Goal: Task Accomplishment & Management: Complete application form

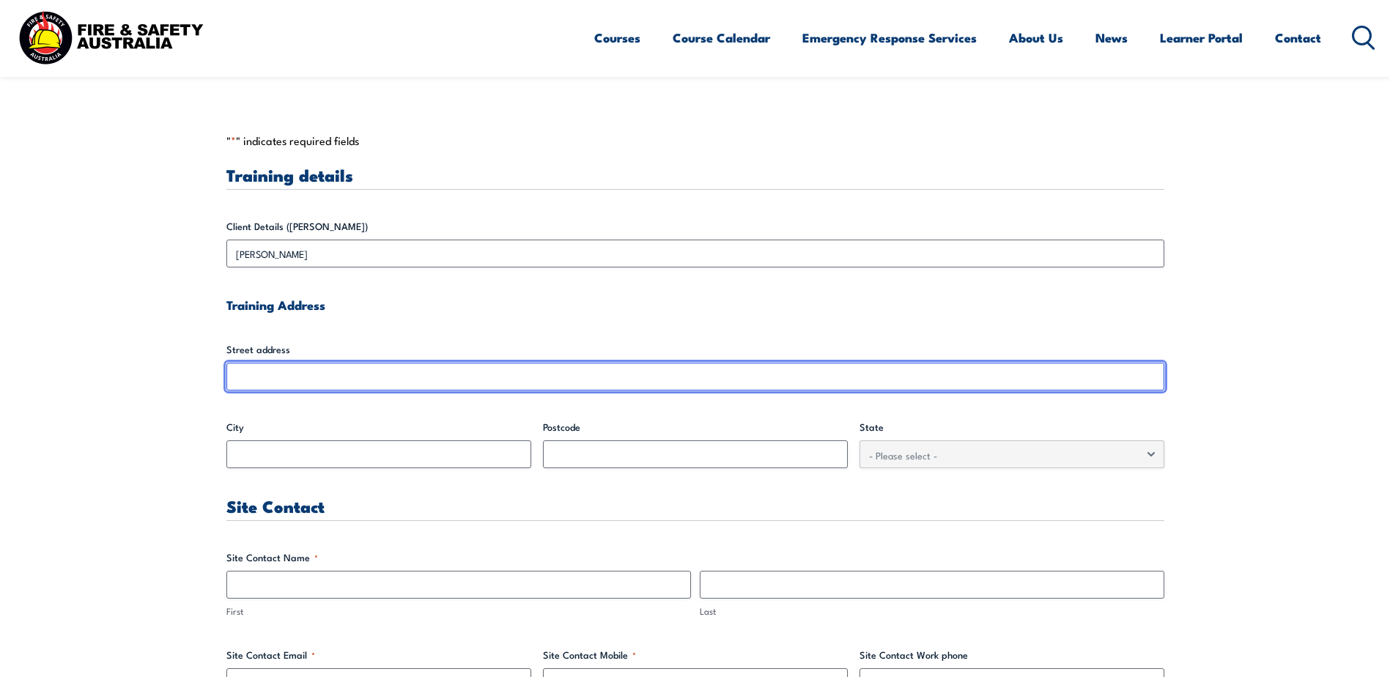
click at [277, 384] on input "Street address" at bounding box center [695, 377] width 938 height 28
click at [278, 380] on input "Street address" at bounding box center [695, 377] width 938 height 28
click at [278, 378] on input "Street address" at bounding box center [695, 377] width 938 height 28
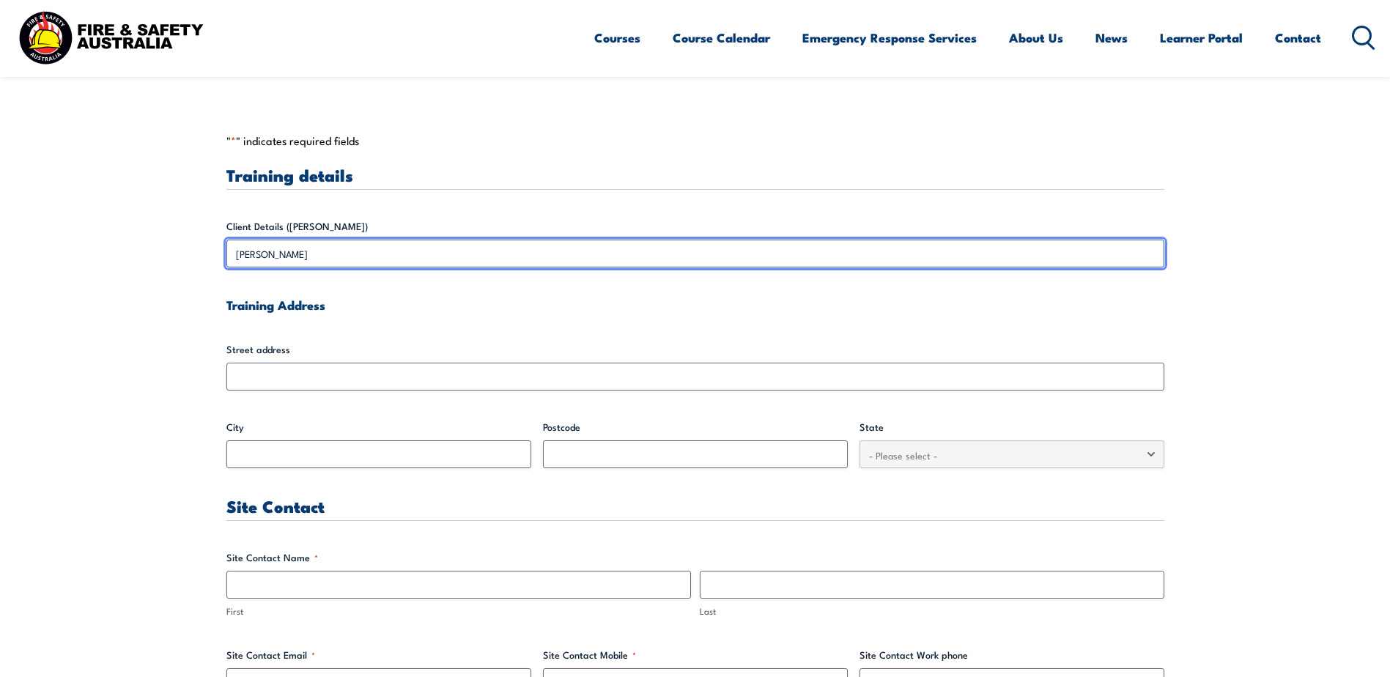
click at [384, 259] on input "[PERSON_NAME]" at bounding box center [695, 254] width 938 height 28
click at [352, 248] on input "[PERSON_NAME]" at bounding box center [695, 254] width 938 height 28
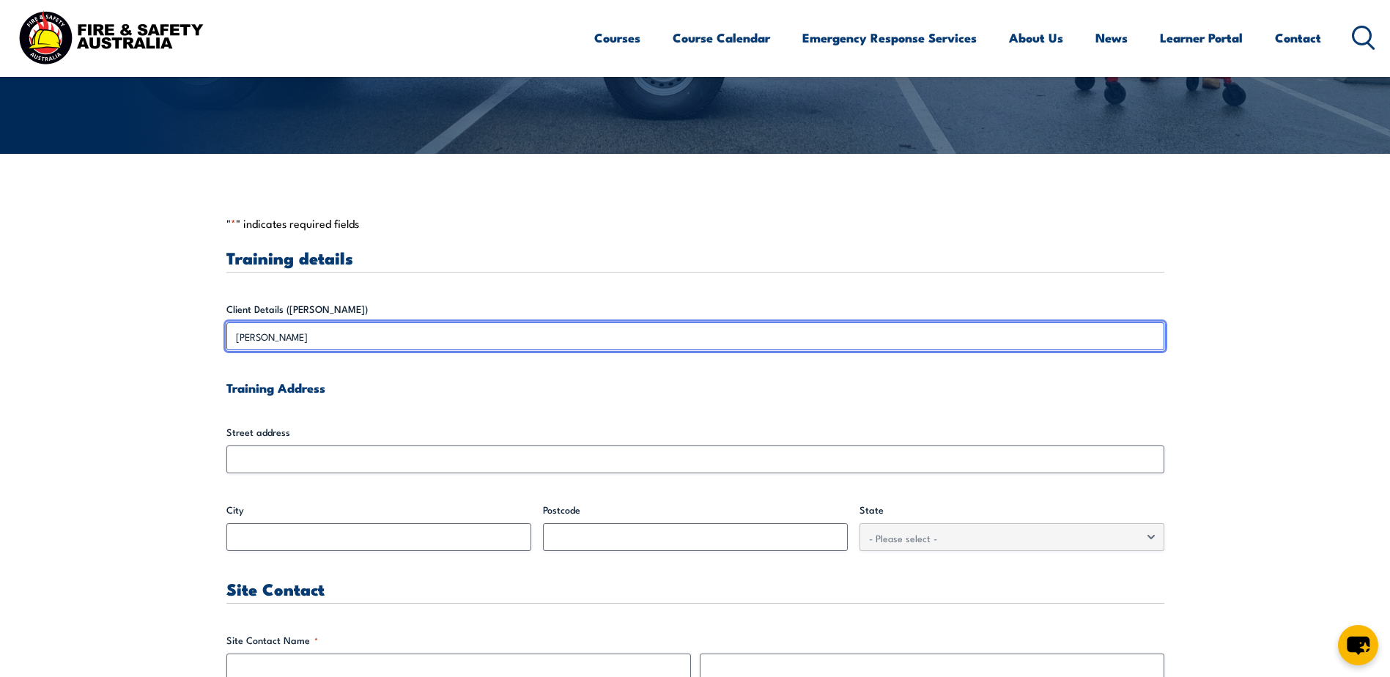
scroll to position [275, 0]
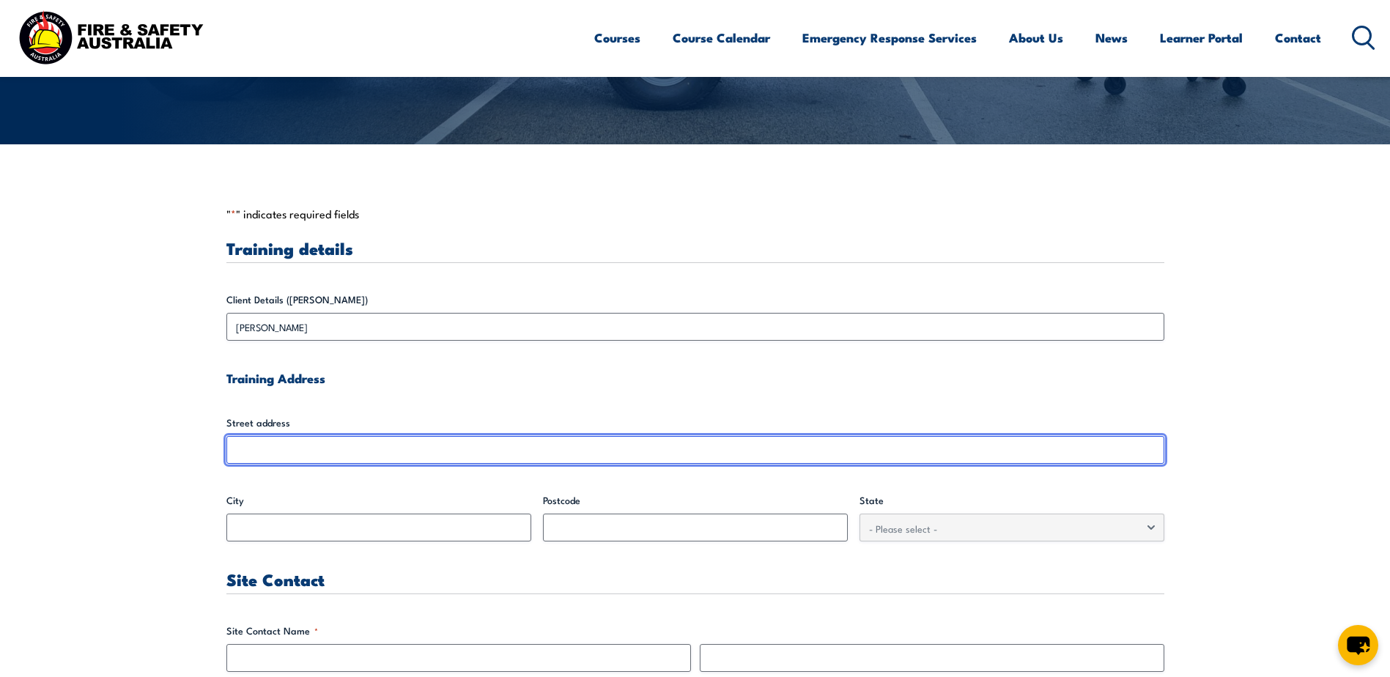
click at [303, 463] on input "Street address" at bounding box center [695, 450] width 938 height 28
click at [302, 450] on input "Street address" at bounding box center [695, 450] width 938 height 28
click at [301, 450] on input "Street address" at bounding box center [695, 450] width 938 height 28
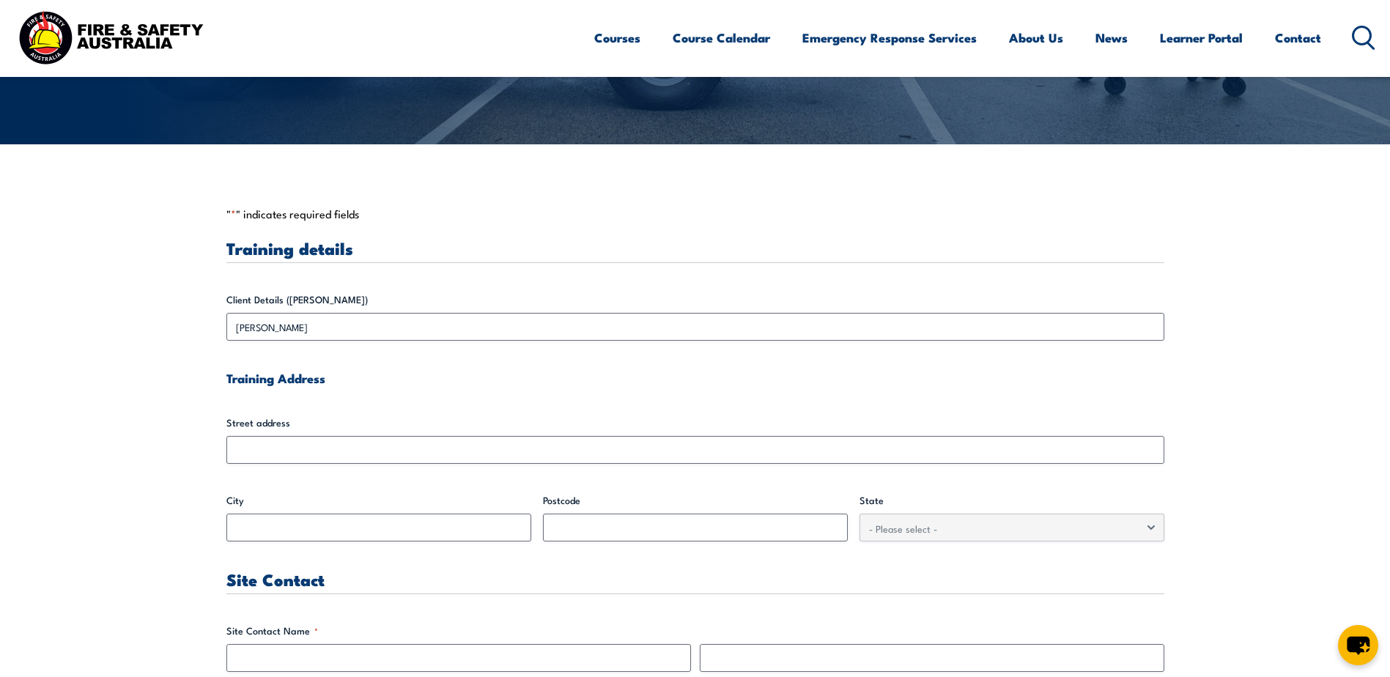
click at [257, 521] on input "City" at bounding box center [378, 528] width 305 height 28
drag, startPoint x: 257, startPoint y: 521, endPoint x: 250, endPoint y: 518, distance: 7.9
click at [256, 524] on input "City" at bounding box center [378, 528] width 305 height 28
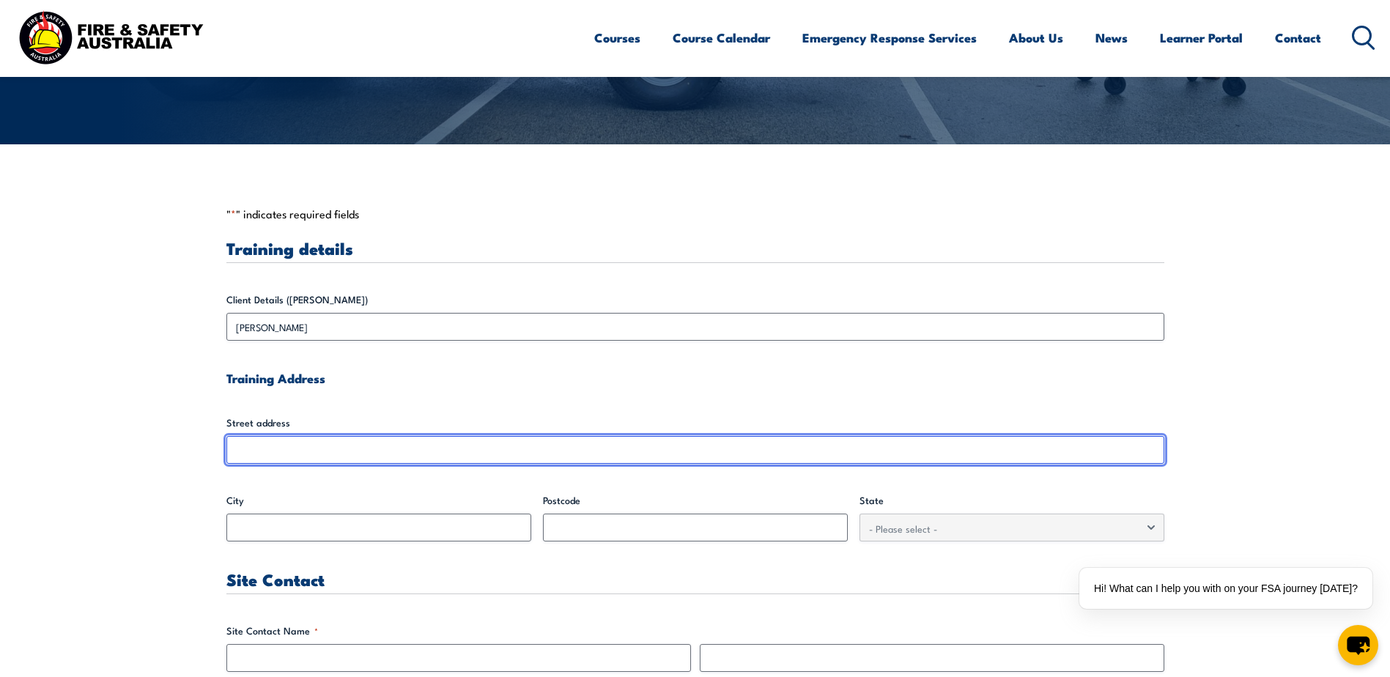
click at [264, 445] on input "Street address" at bounding box center [695, 450] width 938 height 28
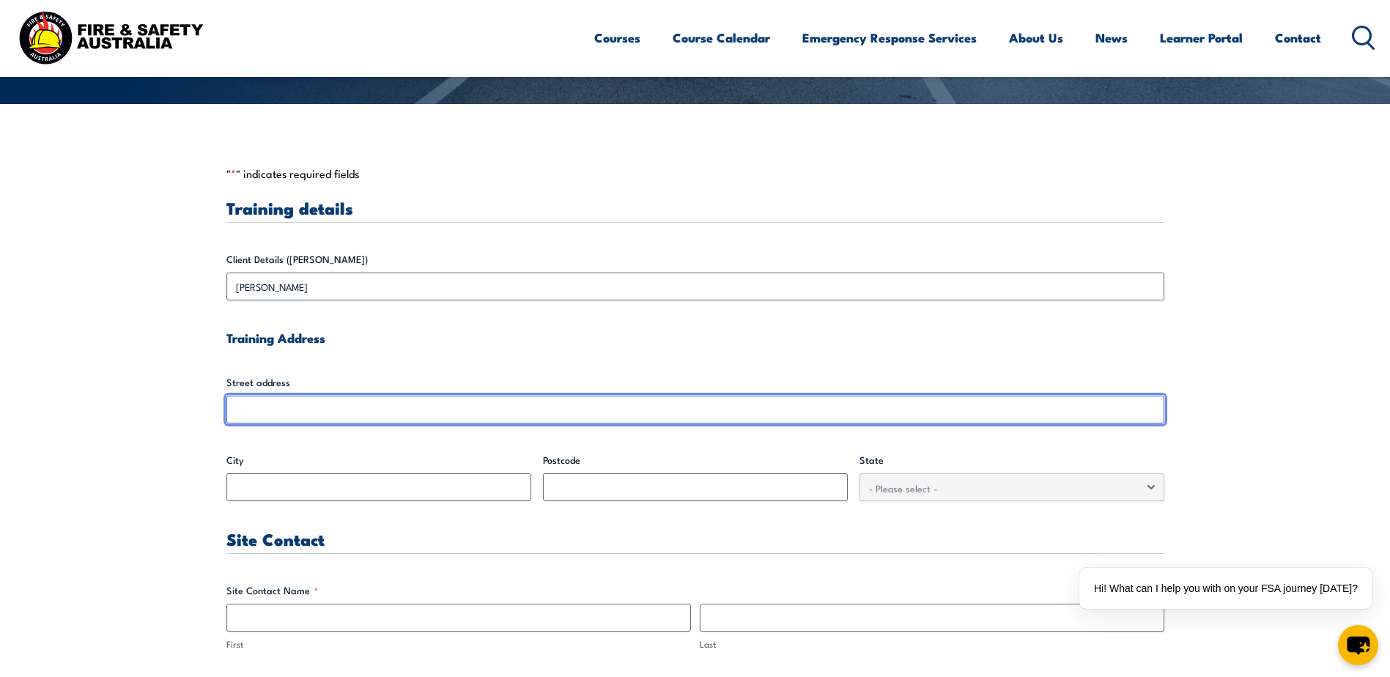
scroll to position [349, 0]
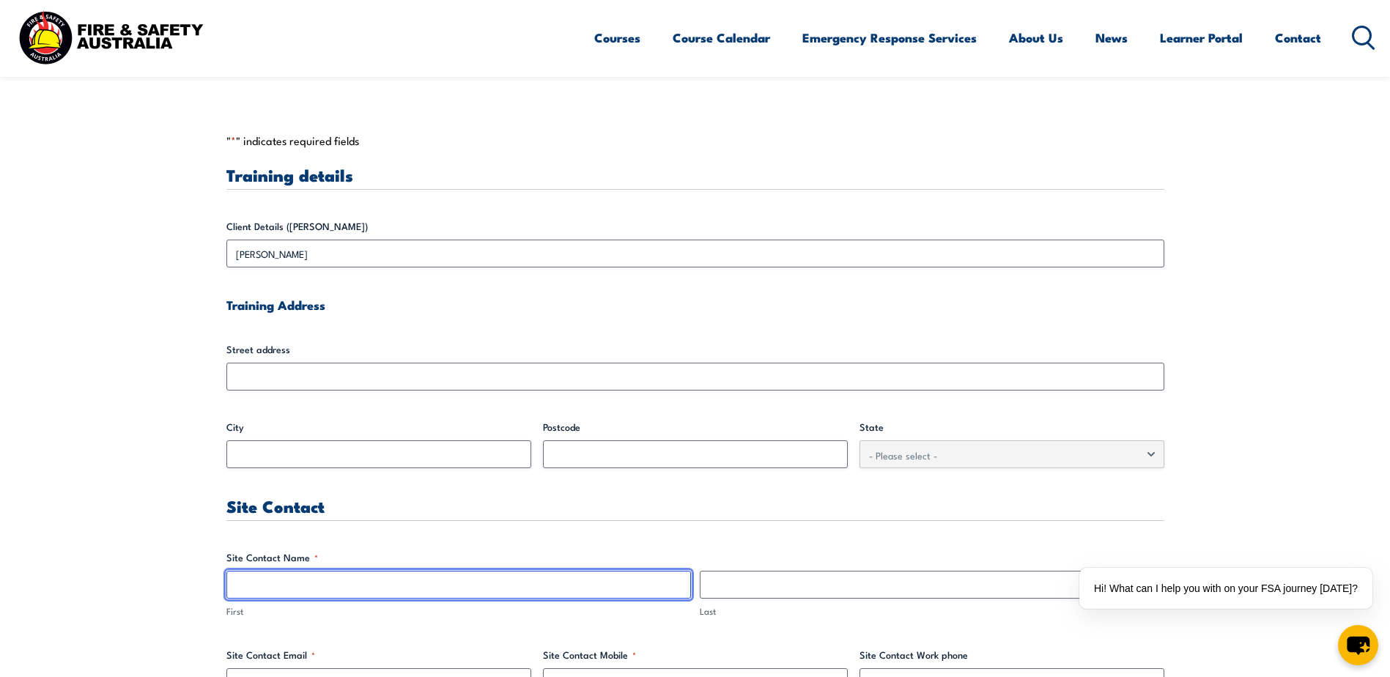
click at [292, 577] on input "First" at bounding box center [458, 585] width 465 height 28
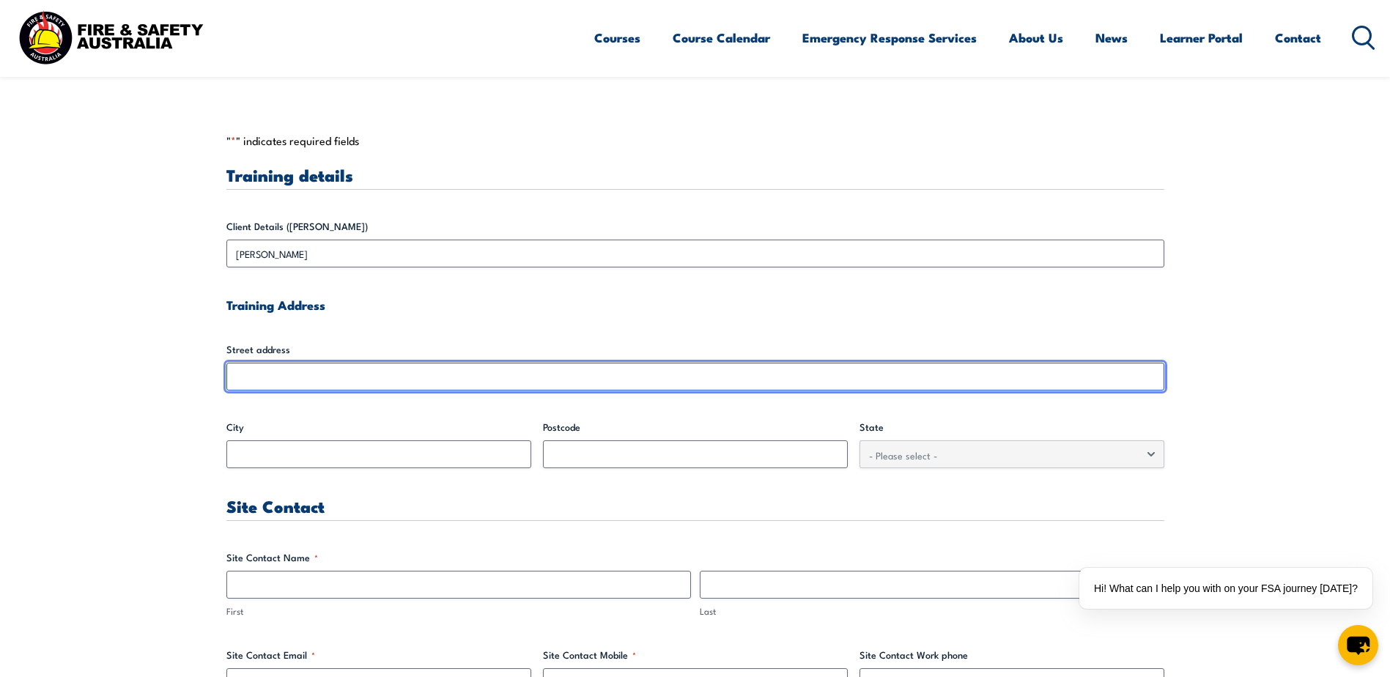
click at [254, 364] on input "Street address" at bounding box center [695, 377] width 938 height 28
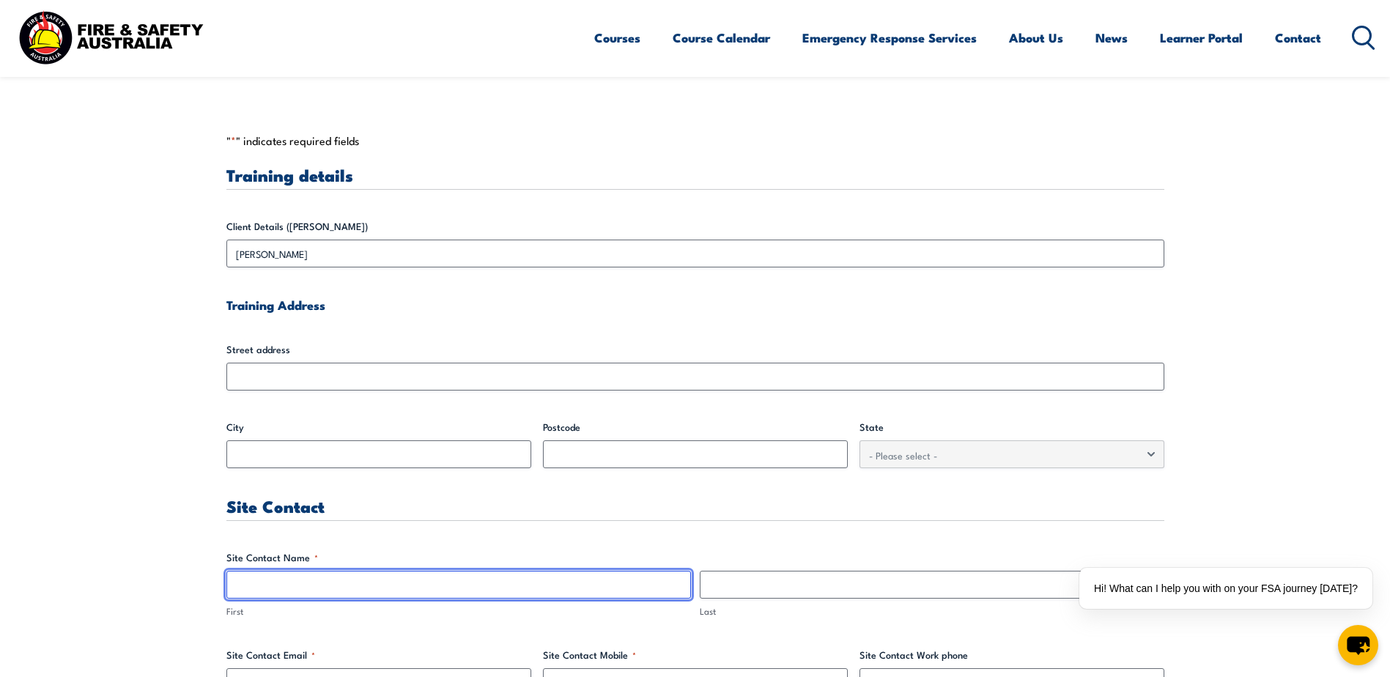
click at [275, 593] on input "First" at bounding box center [458, 585] width 465 height 28
type input "[PERSON_NAME]"
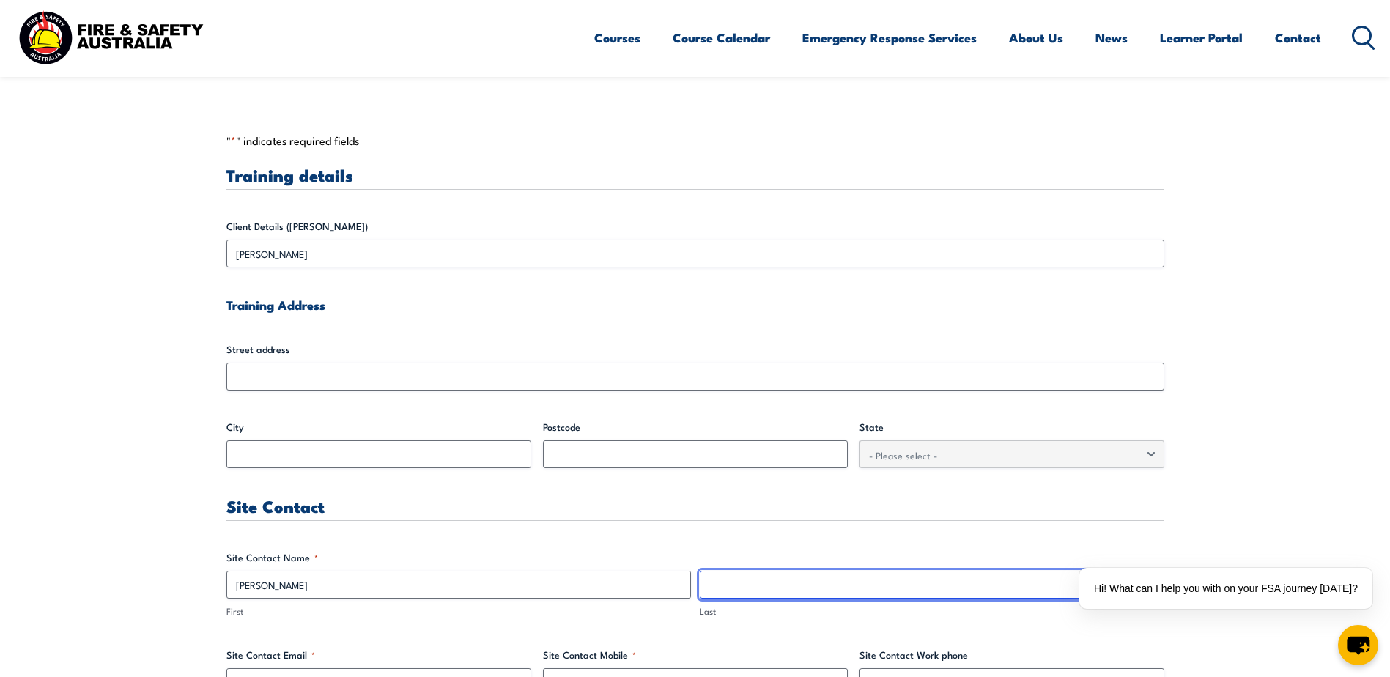
type input "Rizakos"
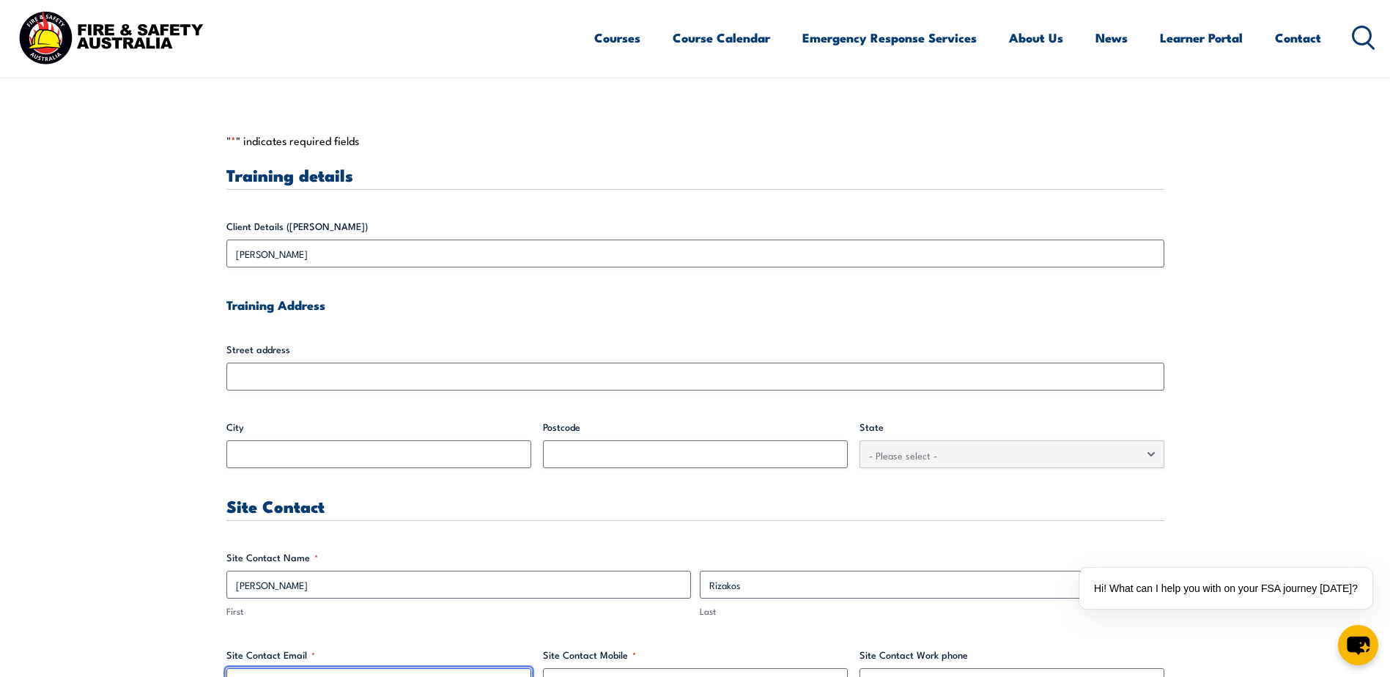
type input "[PERSON_NAME][EMAIL_ADDRESS][PERSON_NAME][DOMAIN_NAME]"
type input "0422602123"
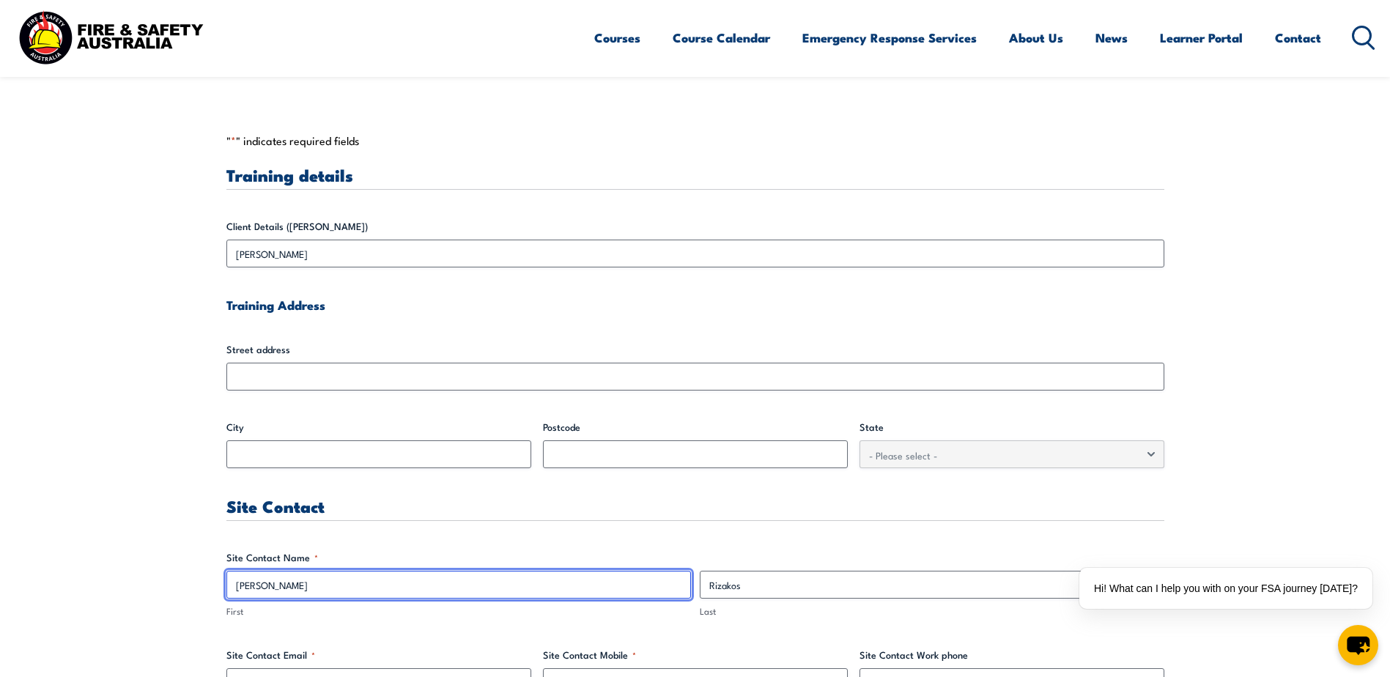
drag, startPoint x: 297, startPoint y: 582, endPoint x: 130, endPoint y: 553, distance: 169.6
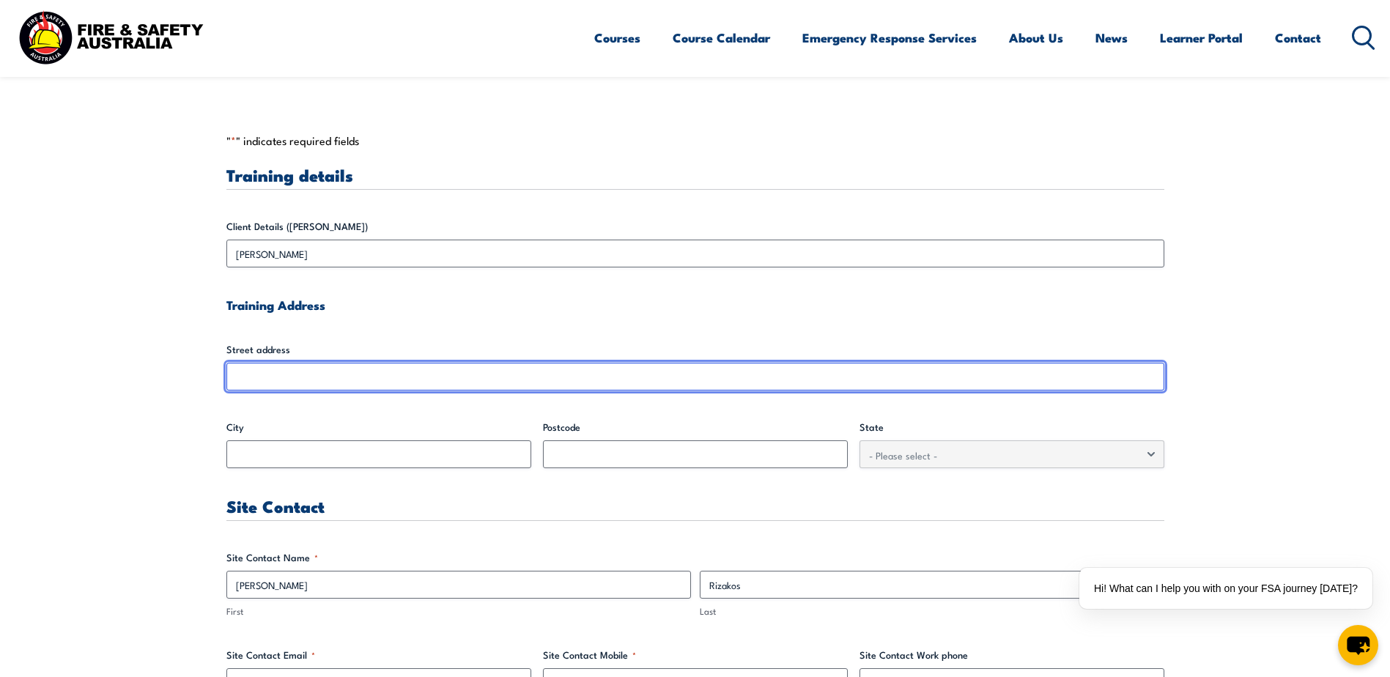
click at [341, 391] on input "Street address" at bounding box center [695, 377] width 938 height 28
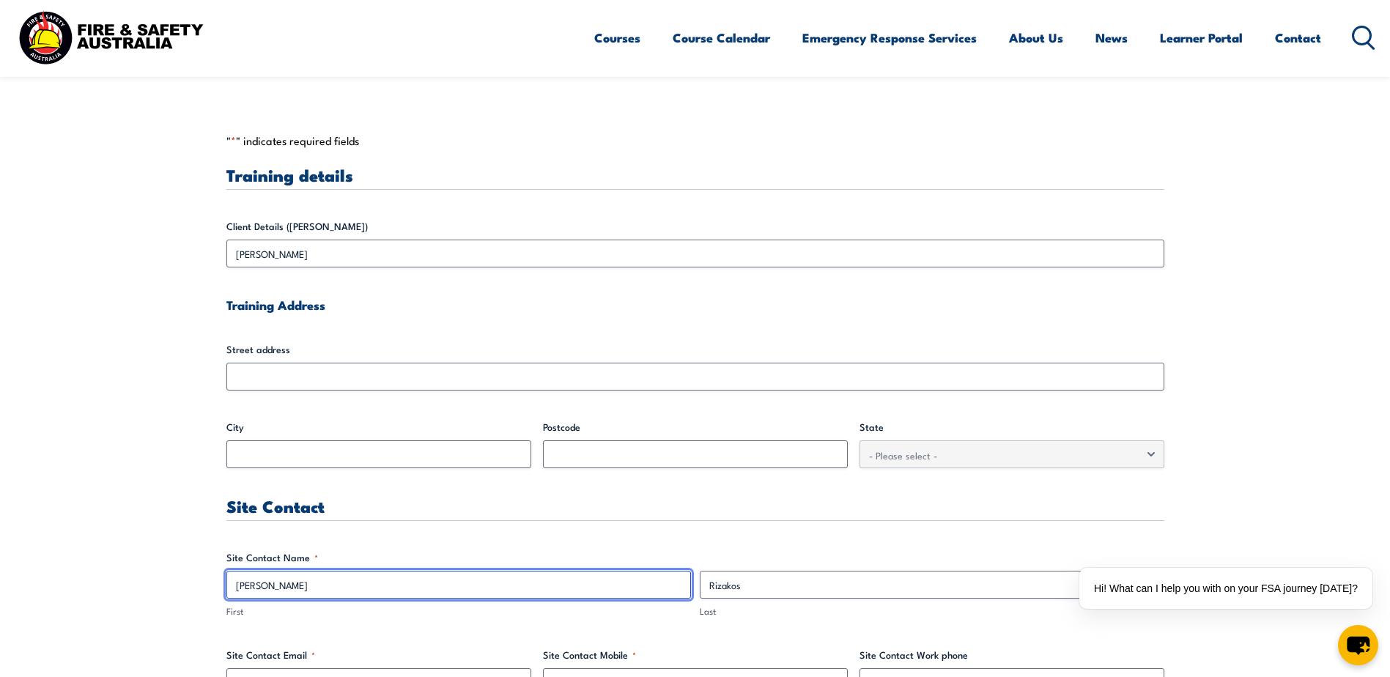
click at [337, 574] on input "[PERSON_NAME]" at bounding box center [458, 585] width 465 height 28
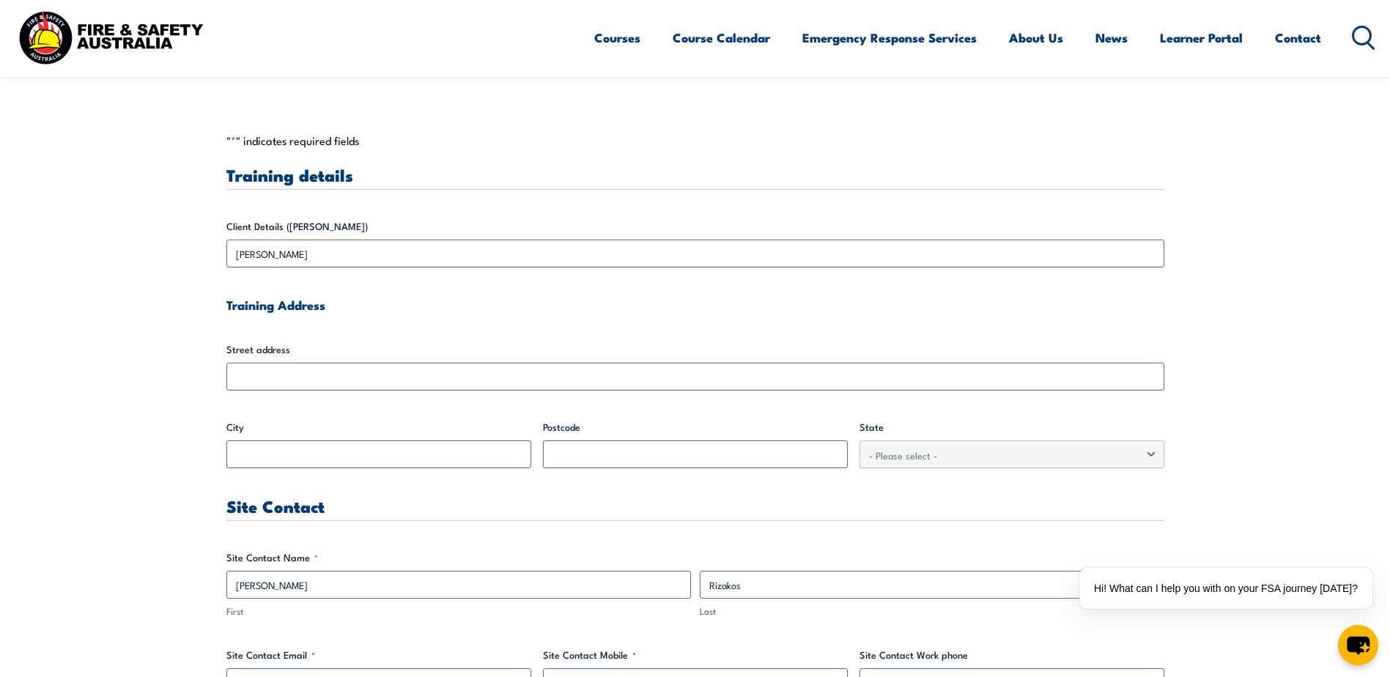
click at [403, 232] on label "Client Details ([PERSON_NAME])" at bounding box center [695, 226] width 938 height 15
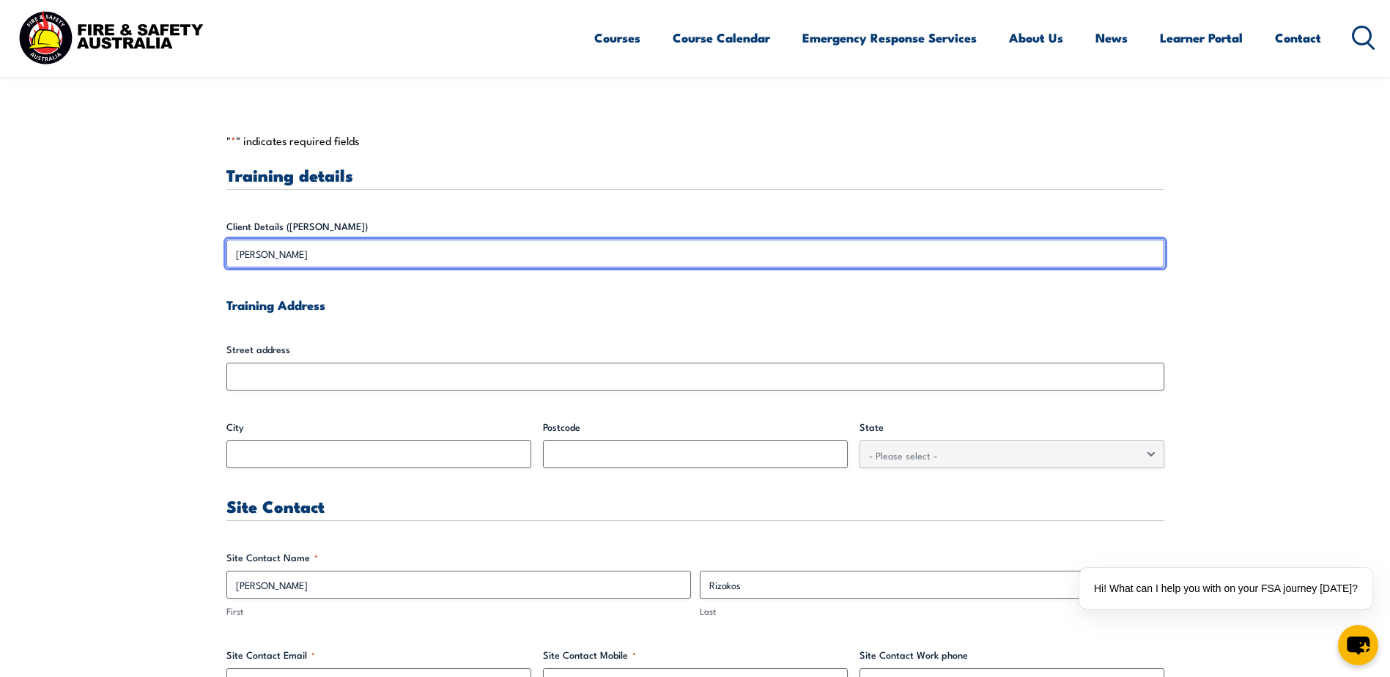
click at [403, 240] on input "[PERSON_NAME]" at bounding box center [695, 254] width 938 height 28
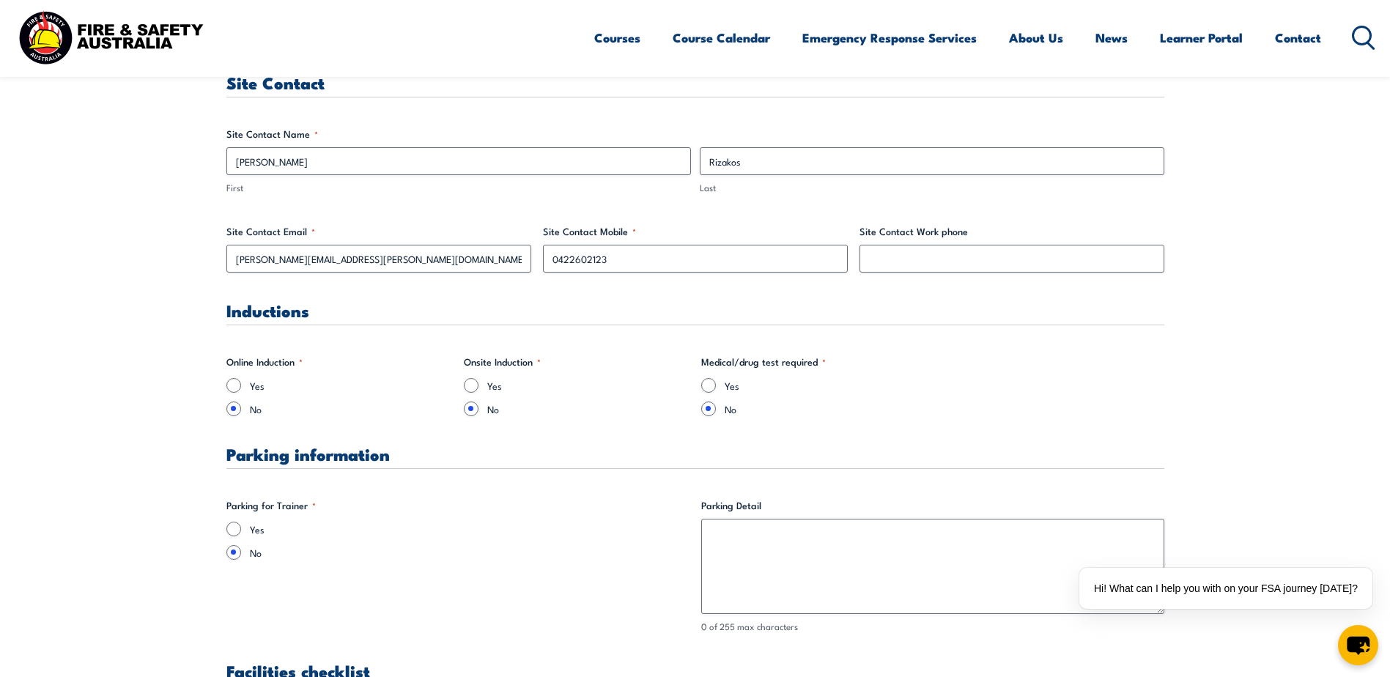
scroll to position [810, 0]
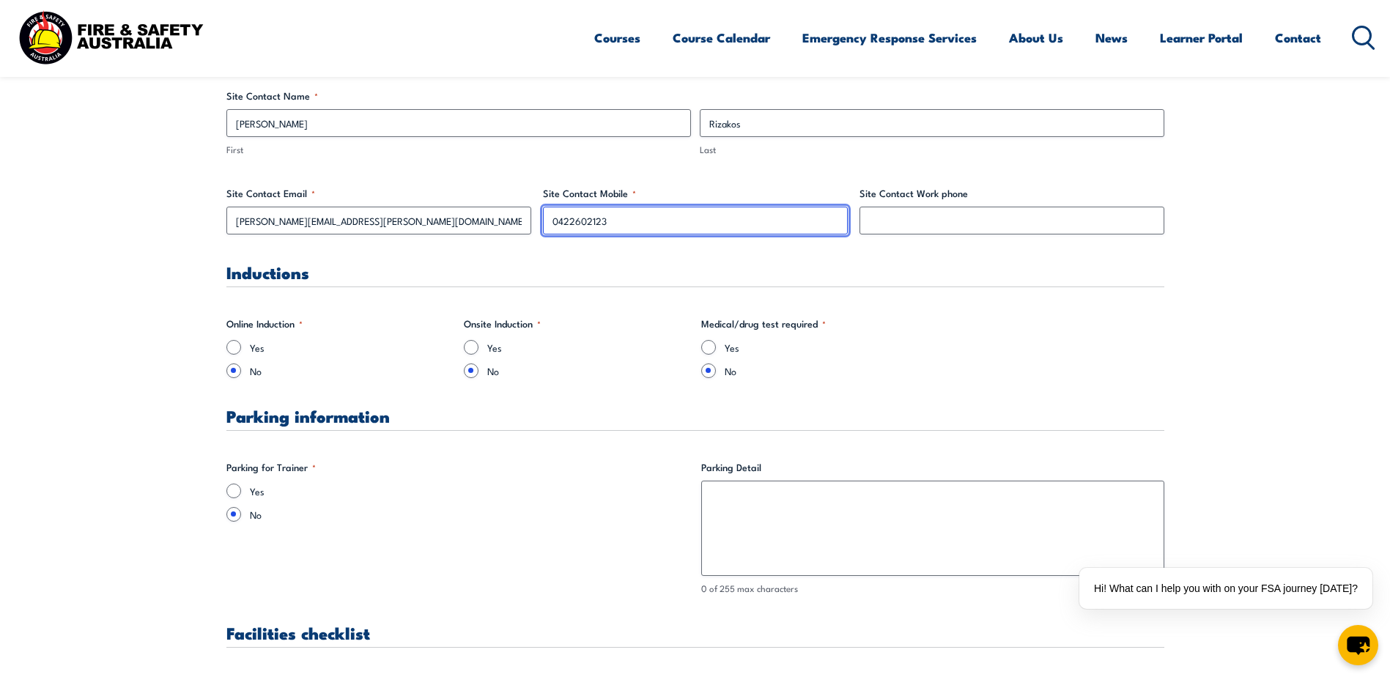
click at [634, 213] on input "0422602123" at bounding box center [695, 221] width 305 height 28
click at [363, 103] on fieldset "Site Contact Name * [PERSON_NAME] First Rizakos Last" at bounding box center [695, 123] width 938 height 68
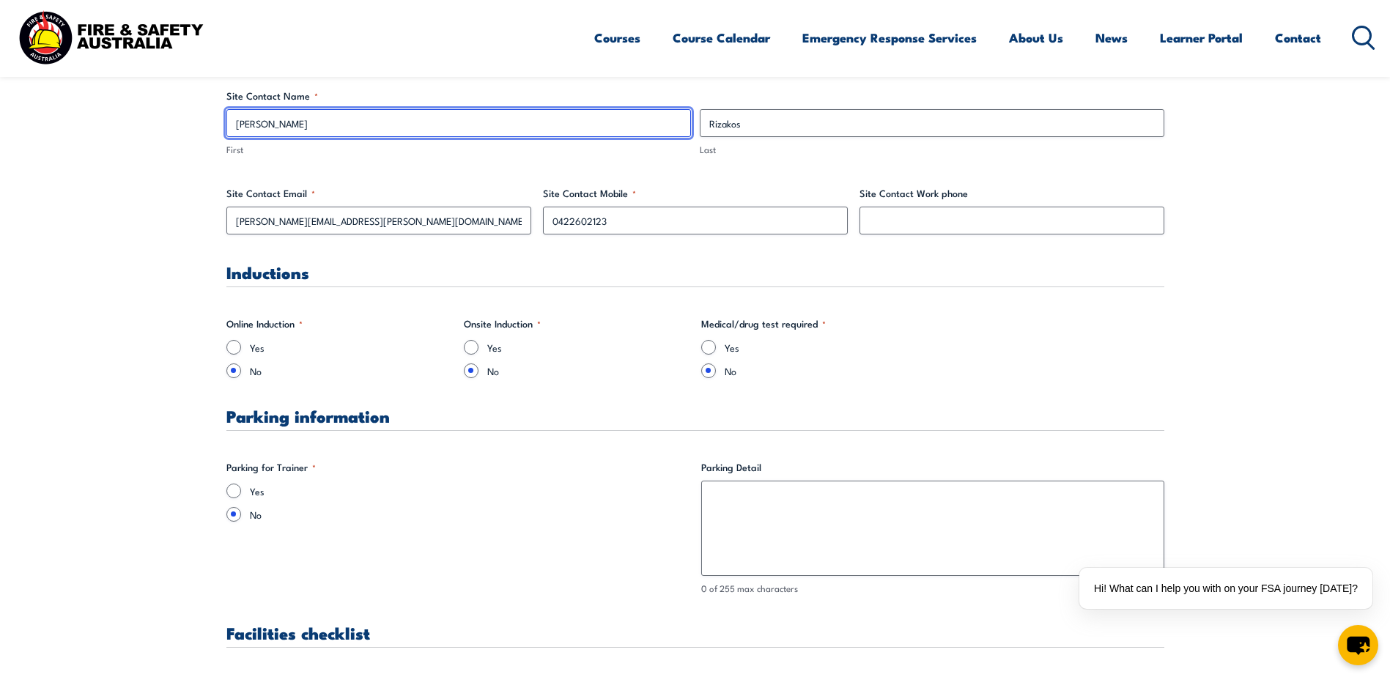
drag, startPoint x: 293, startPoint y: 119, endPoint x: -441, endPoint y: 53, distance: 737.1
type input "[PERSON_NAME]"
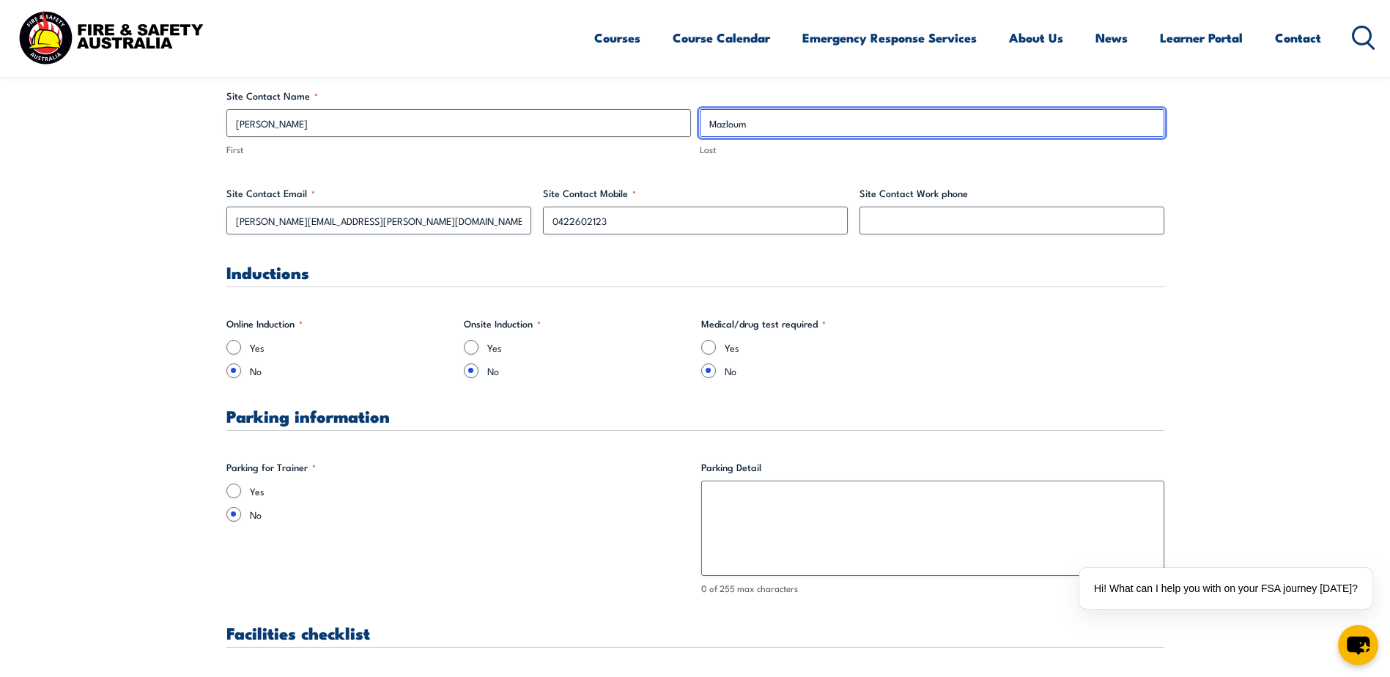
type input "Mazloum"
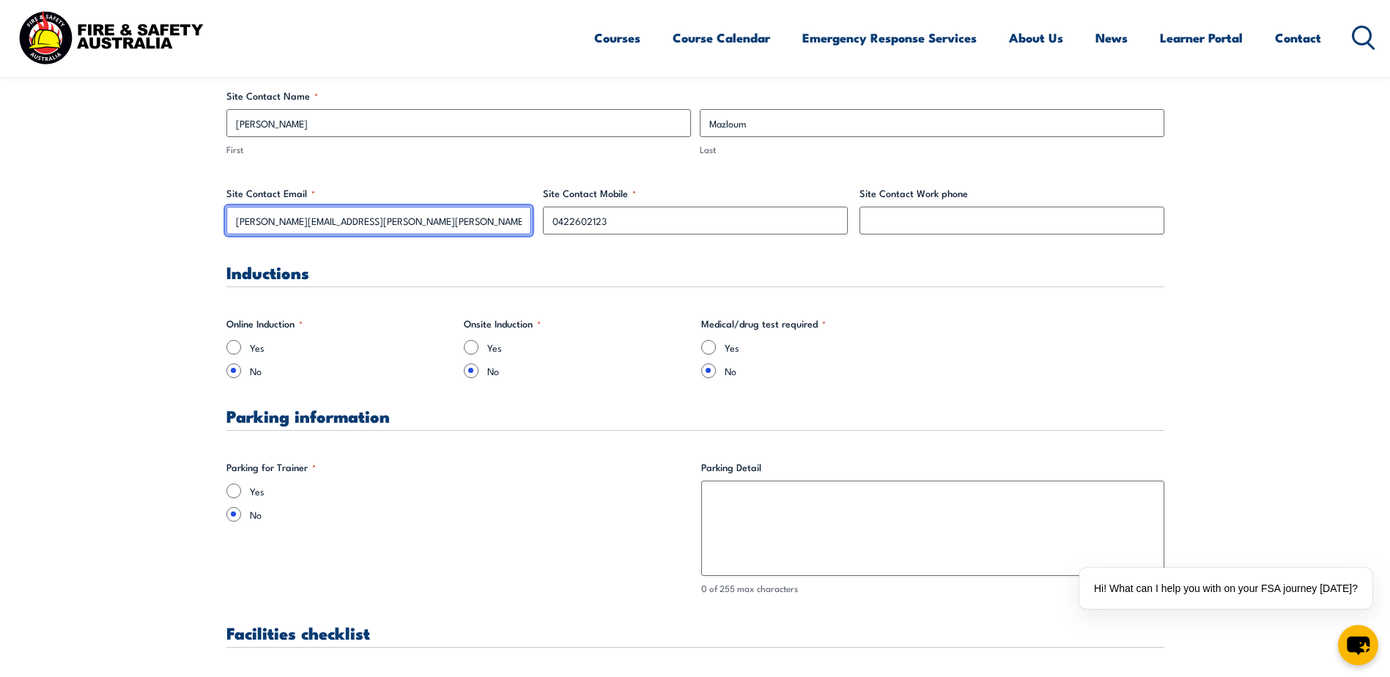
type input "[PERSON_NAME][EMAIL_ADDRESS][PERSON_NAME][PERSON_NAME][DOMAIN_NAME]"
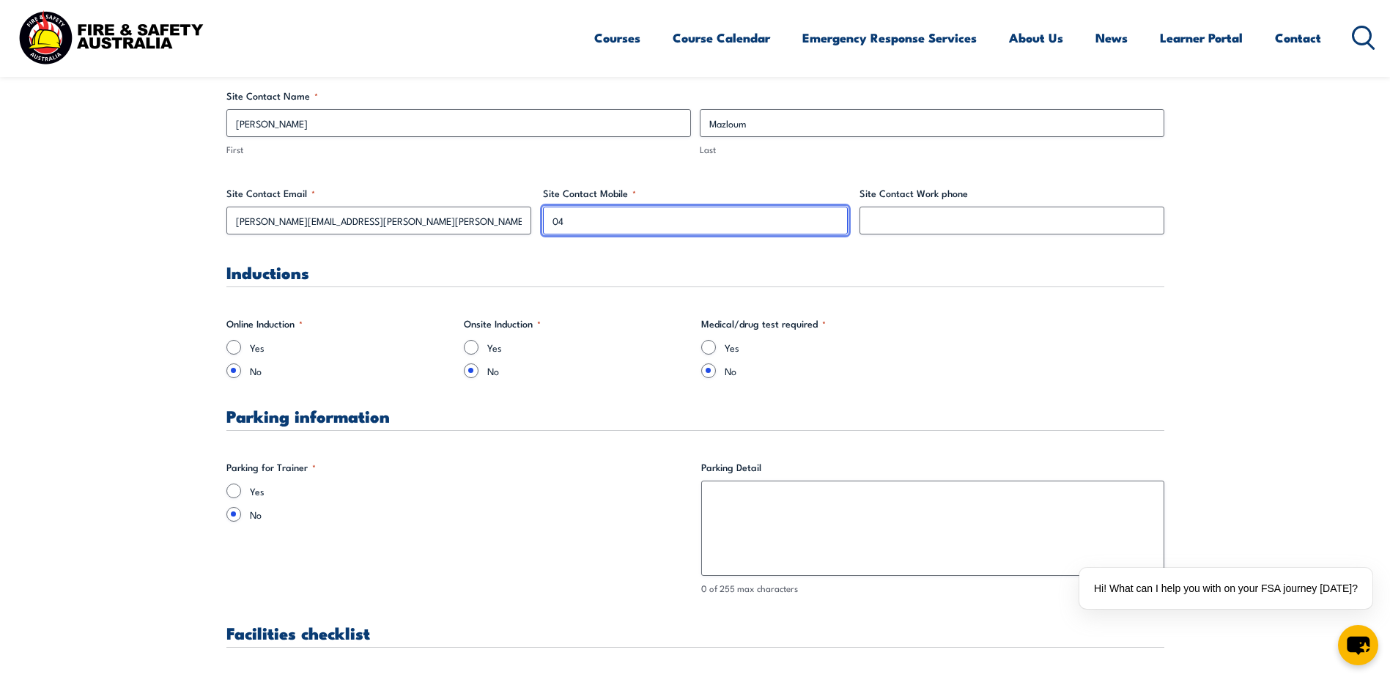
type input "0"
click at [582, 215] on input "Site Contact Mobile *" at bounding box center [695, 221] width 305 height 28
paste input "61429302341"
drag, startPoint x: 566, startPoint y: 221, endPoint x: 362, endPoint y: 193, distance: 206.3
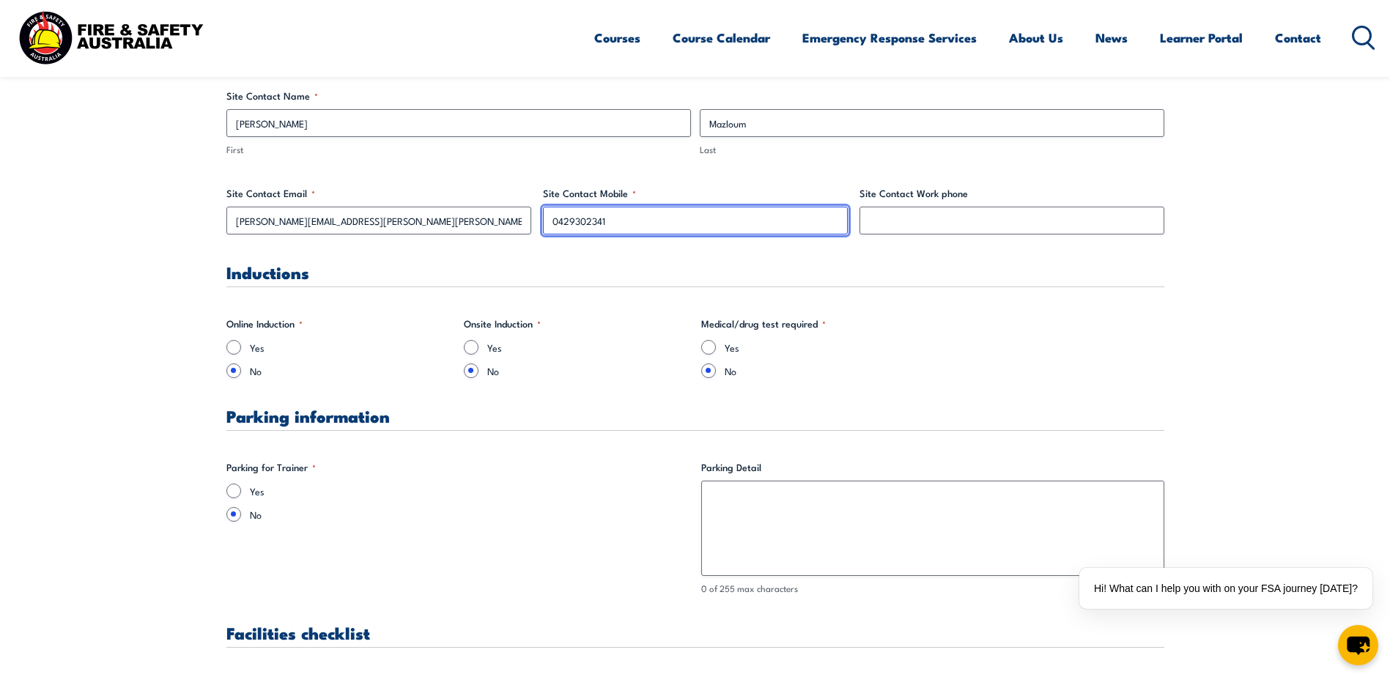
type input "0429302341"
drag, startPoint x: 1010, startPoint y: 205, endPoint x: 794, endPoint y: 199, distance: 216.2
click at [1010, 207] on div "Site Contact Work phone" at bounding box center [1011, 210] width 305 height 48
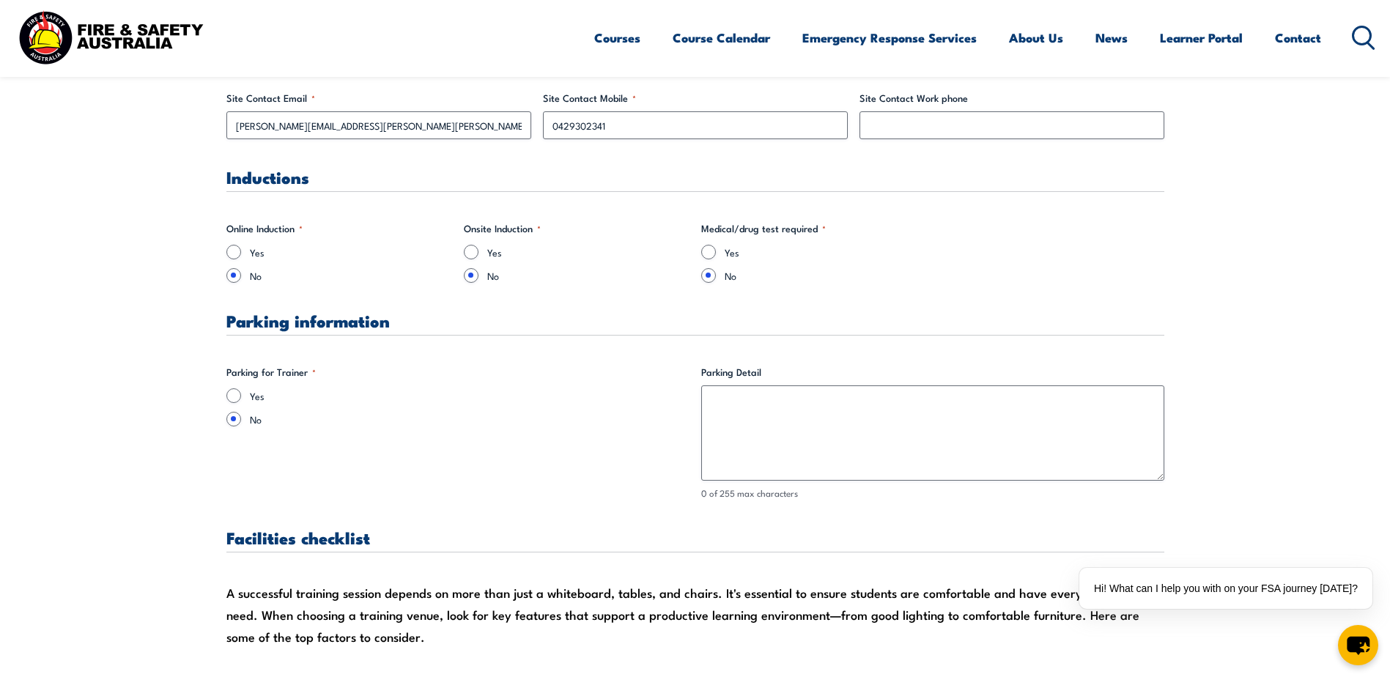
scroll to position [937, 0]
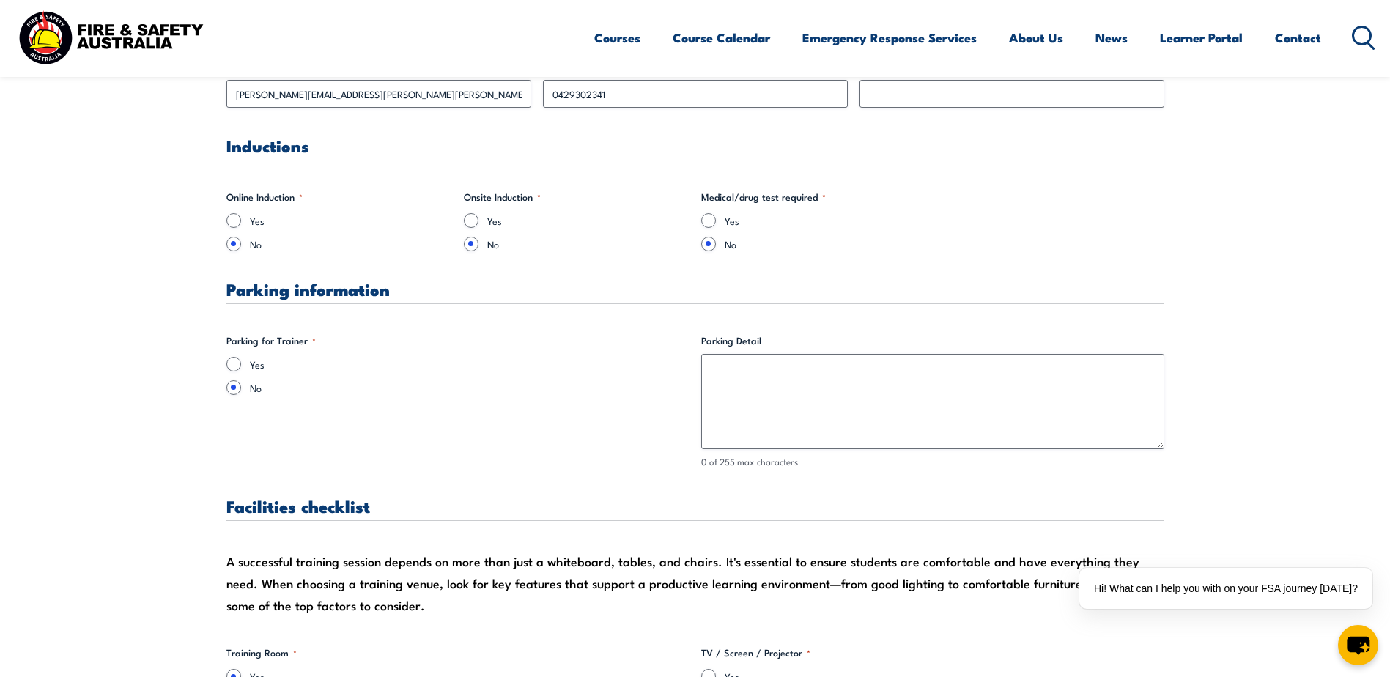
click at [298, 197] on legend "Online Induction *" at bounding box center [264, 197] width 76 height 15
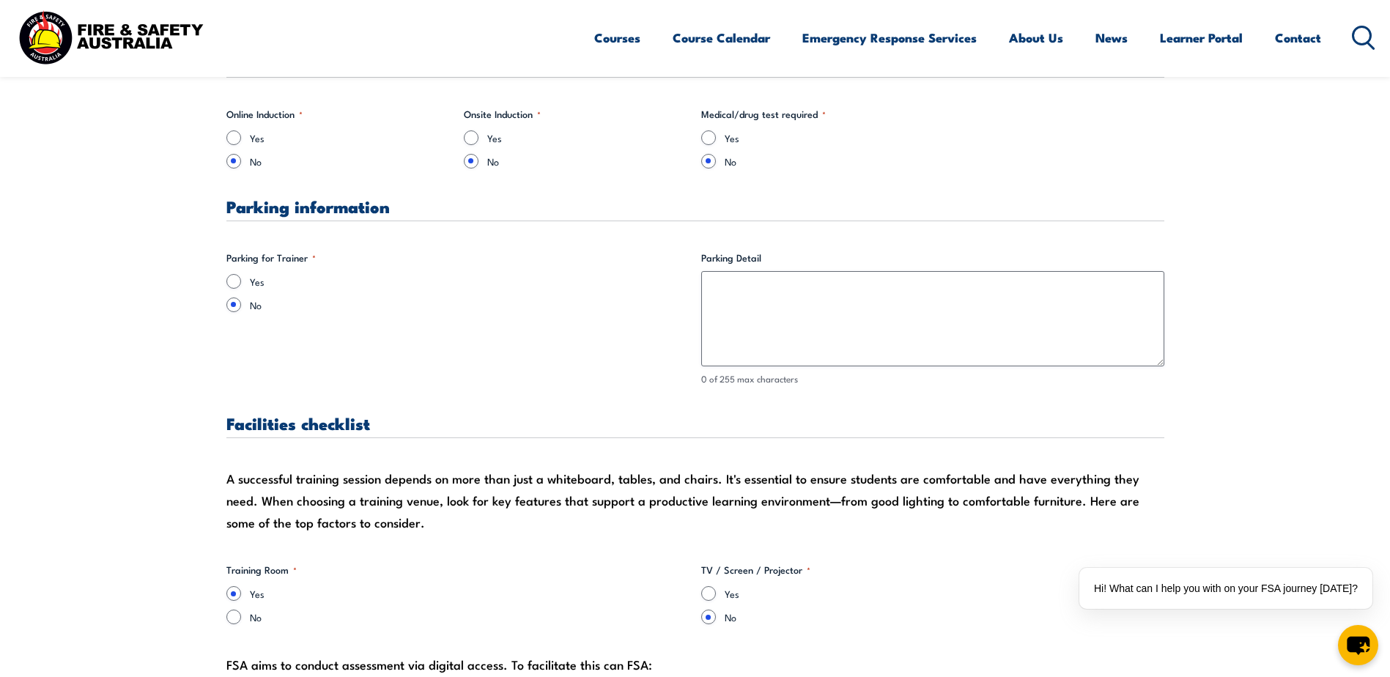
scroll to position [1026, 0]
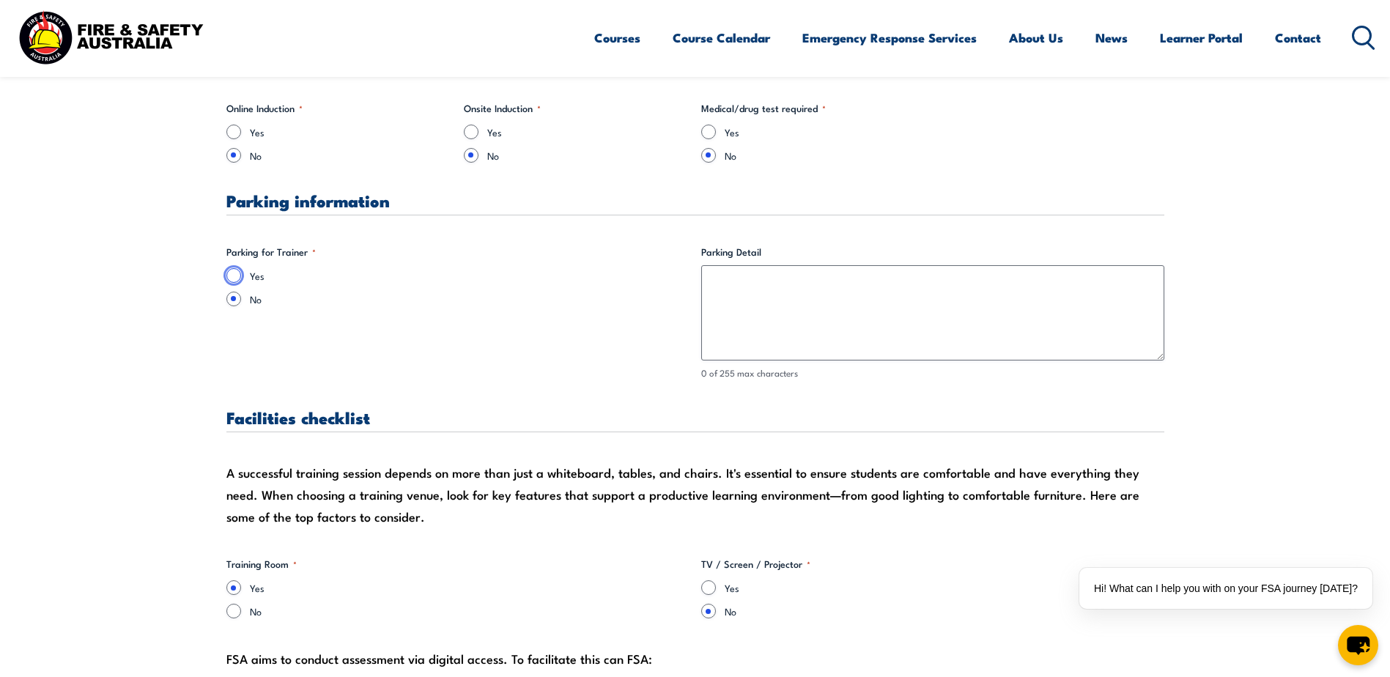
click at [237, 278] on input "Yes" at bounding box center [233, 275] width 15 height 15
radio input "true"
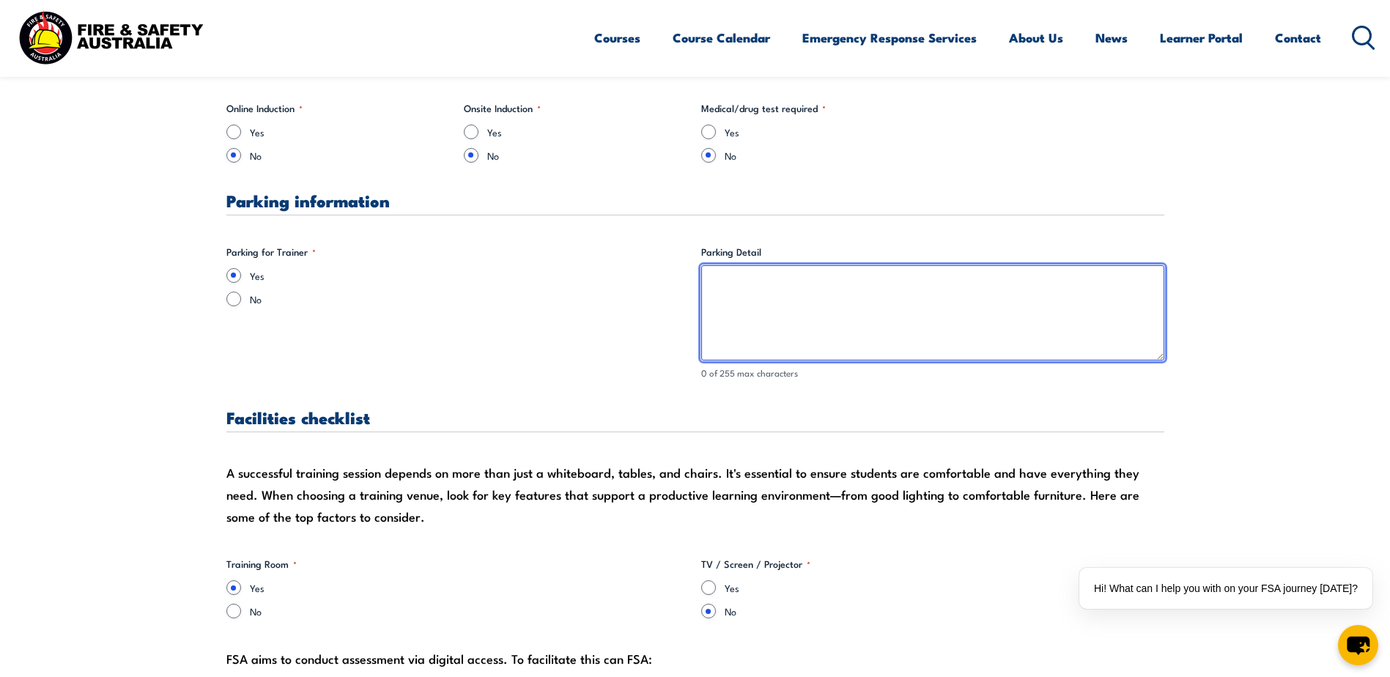
click at [866, 314] on textarea "Parking Detail" at bounding box center [932, 312] width 463 height 95
click at [924, 285] on textarea "Parking Detail" at bounding box center [932, 312] width 463 height 95
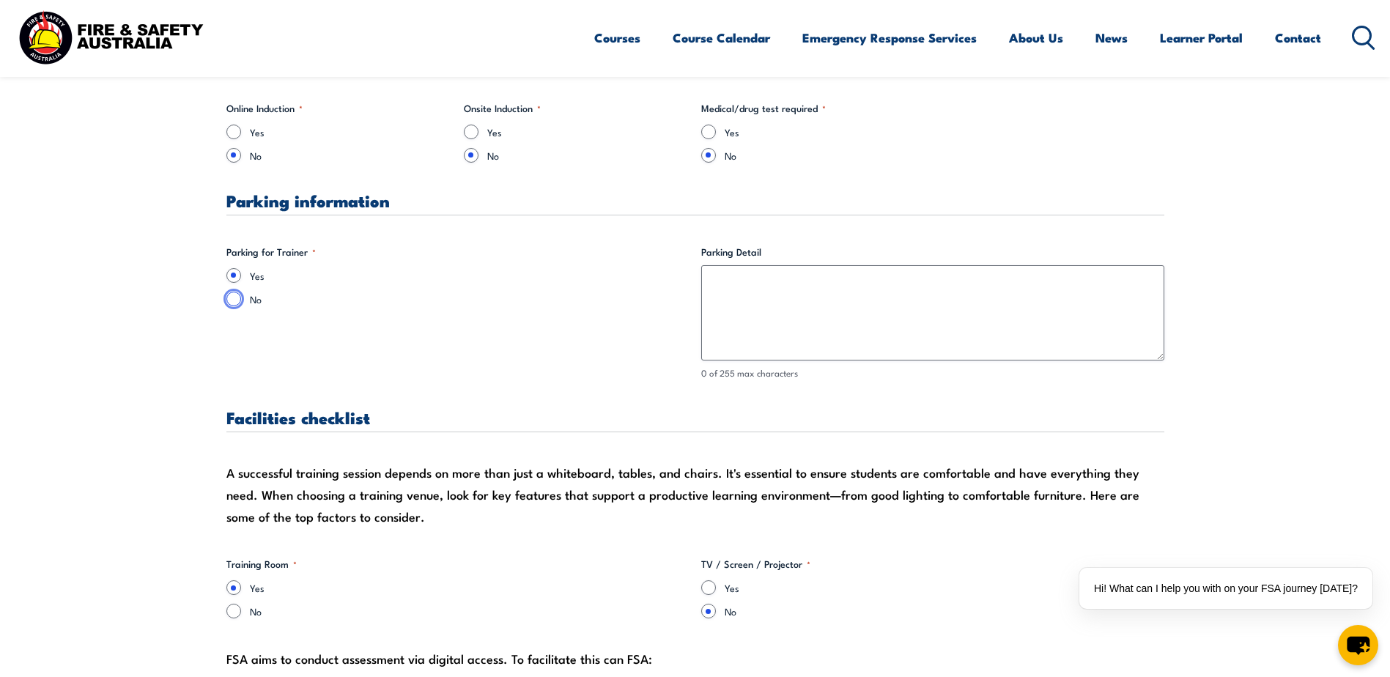
click at [238, 300] on input "No" at bounding box center [233, 299] width 15 height 15
radio input "true"
click at [252, 268] on label "Yes" at bounding box center [470, 275] width 440 height 15
click at [241, 268] on input "Yes" at bounding box center [233, 275] width 15 height 15
radio input "true"
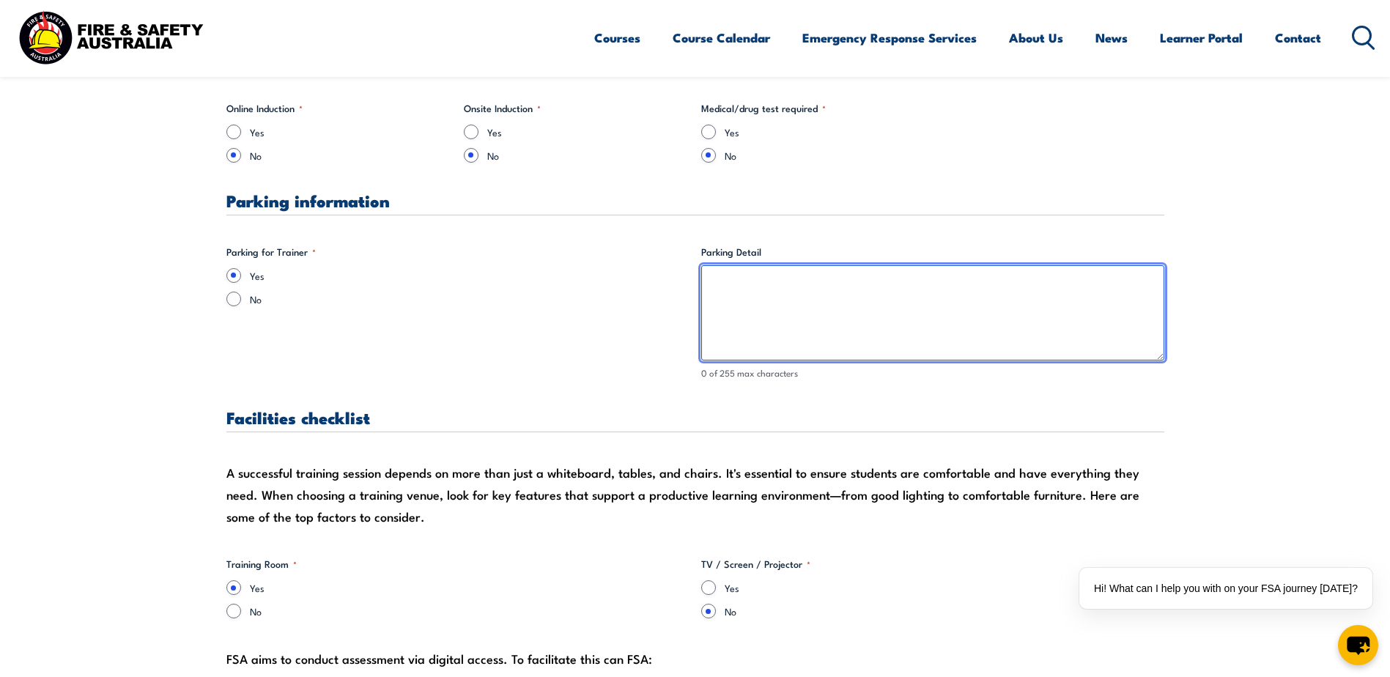
click at [1134, 333] on textarea "Parking Detail" at bounding box center [932, 312] width 463 height 95
click at [906, 294] on textarea "There is parking on the roof, [PERSON_NAME]" at bounding box center [932, 312] width 463 height 95
type textarea "There is parking on the roof, [PERSON_NAME] will send through Travel Guide as i…"
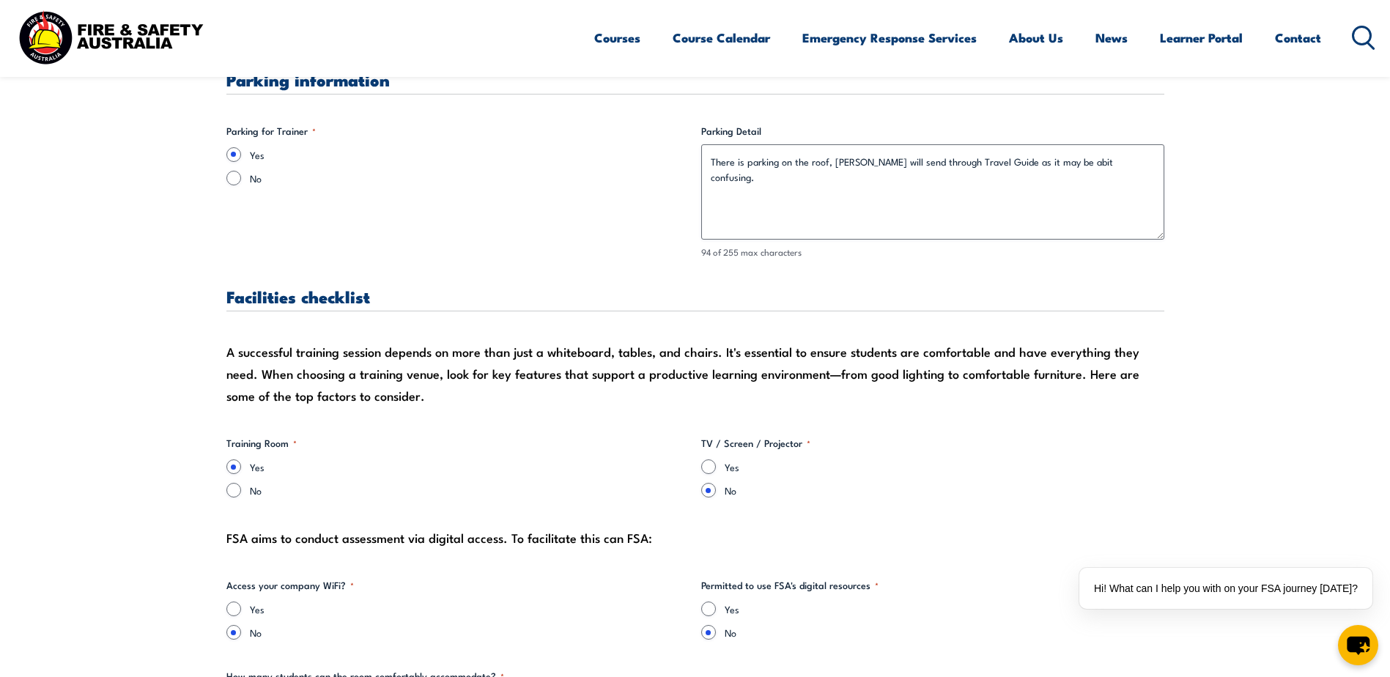
scroll to position [1166, 0]
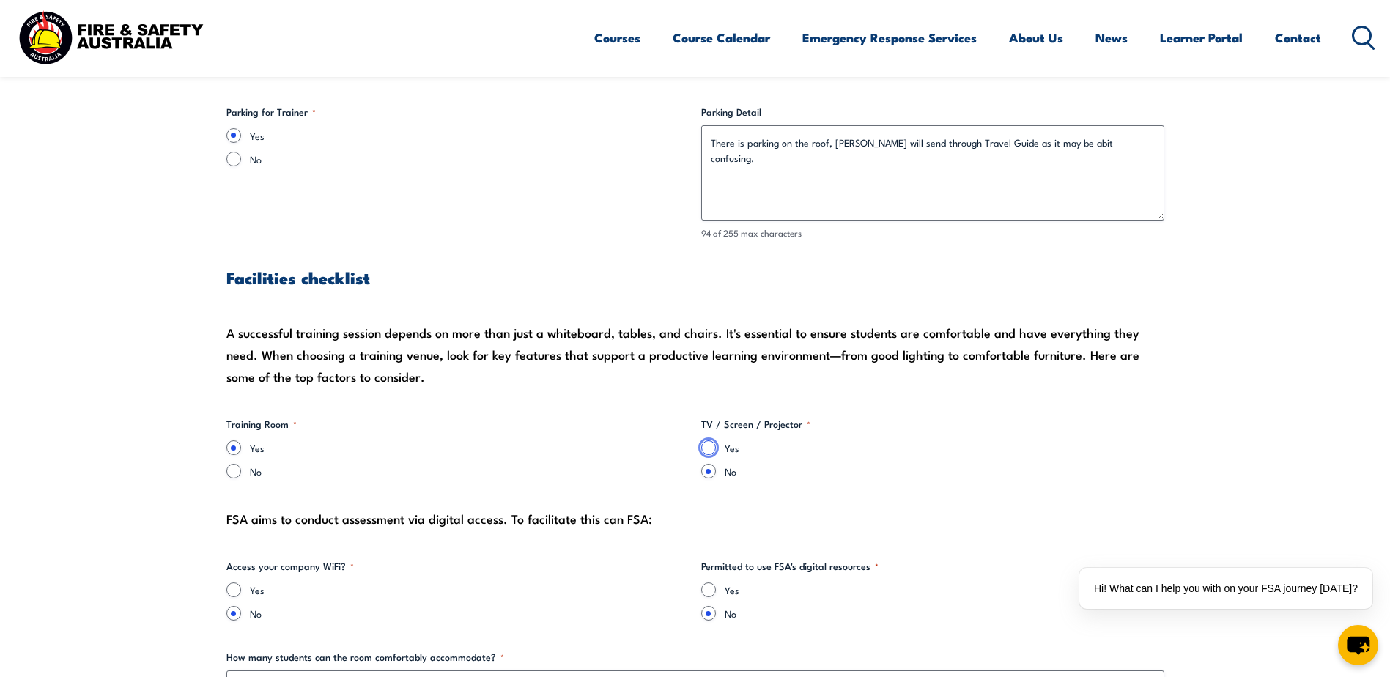
click at [704, 449] on input "Yes" at bounding box center [708, 447] width 15 height 15
radio input "true"
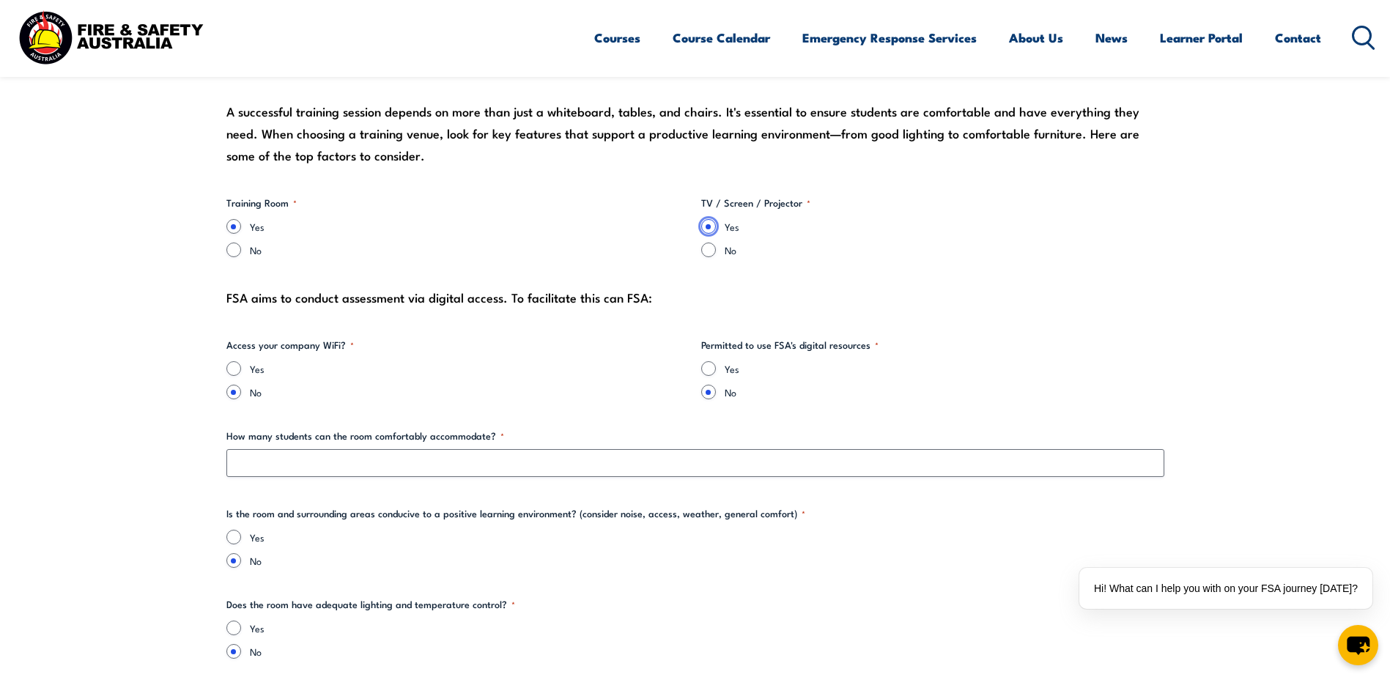
scroll to position [1394, 0]
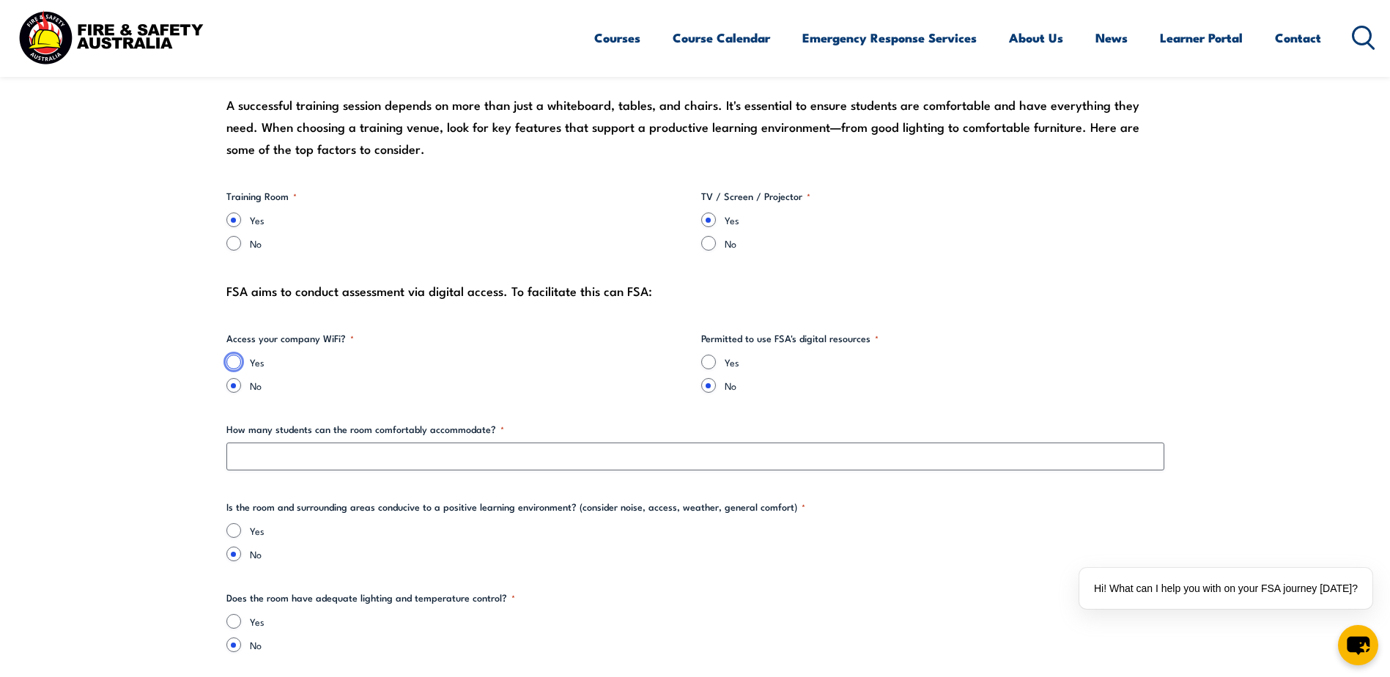
click at [239, 366] on input "Yes" at bounding box center [233, 362] width 15 height 15
radio input "true"
click at [234, 389] on input "No" at bounding box center [233, 385] width 15 height 15
radio input "true"
click at [238, 371] on div "Yes No" at bounding box center [457, 374] width 463 height 38
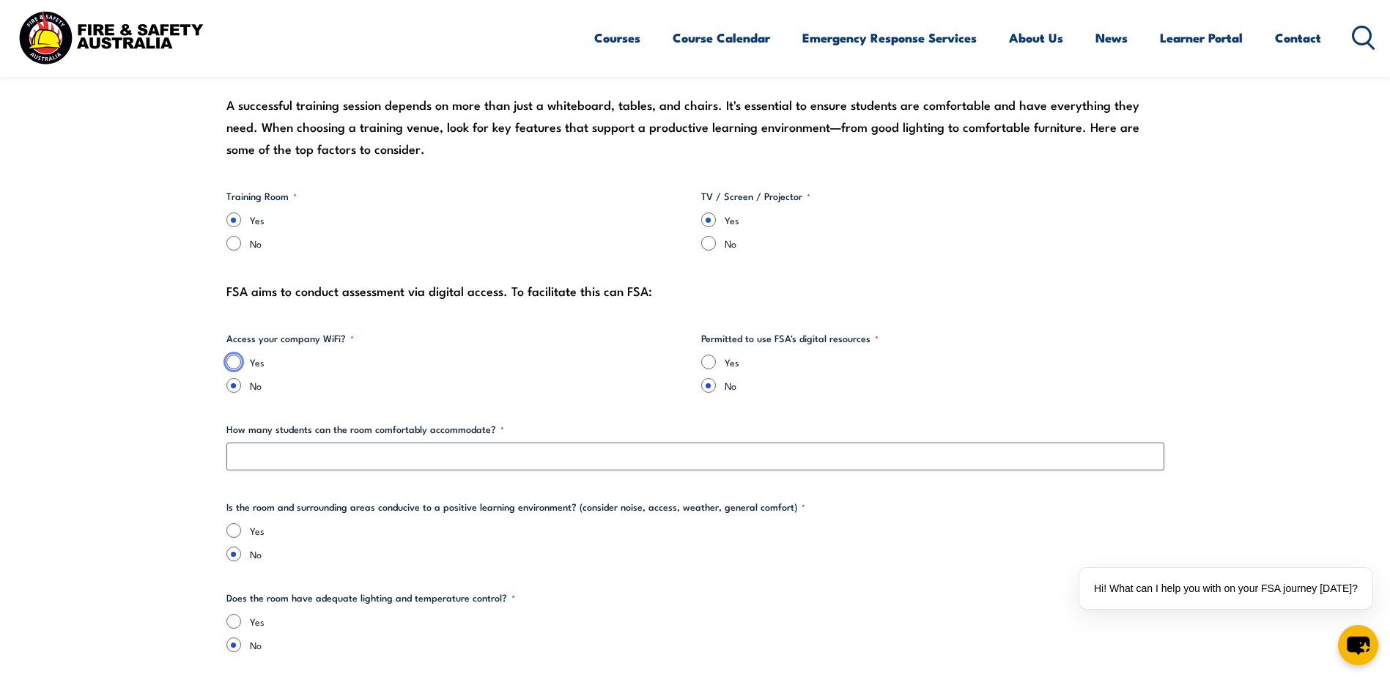
click at [237, 360] on input "Yes" at bounding box center [233, 362] width 15 height 15
radio input "true"
click at [230, 382] on input "No" at bounding box center [233, 385] width 15 height 15
radio input "true"
click at [237, 369] on div "Yes" at bounding box center [457, 362] width 463 height 15
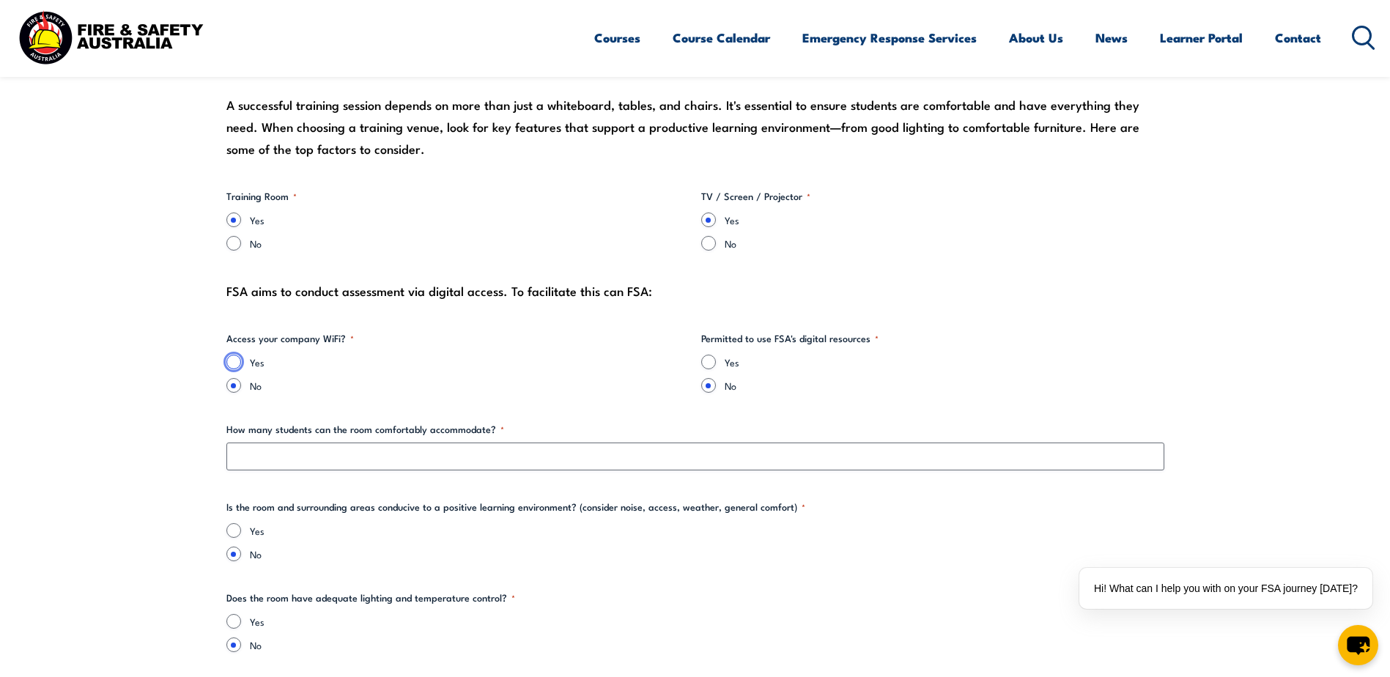
click at [240, 360] on input "Yes" at bounding box center [233, 362] width 15 height 15
radio input "true"
click at [706, 358] on input "Yes" at bounding box center [708, 362] width 15 height 15
radio input "true"
click at [716, 383] on div "No" at bounding box center [932, 385] width 463 height 15
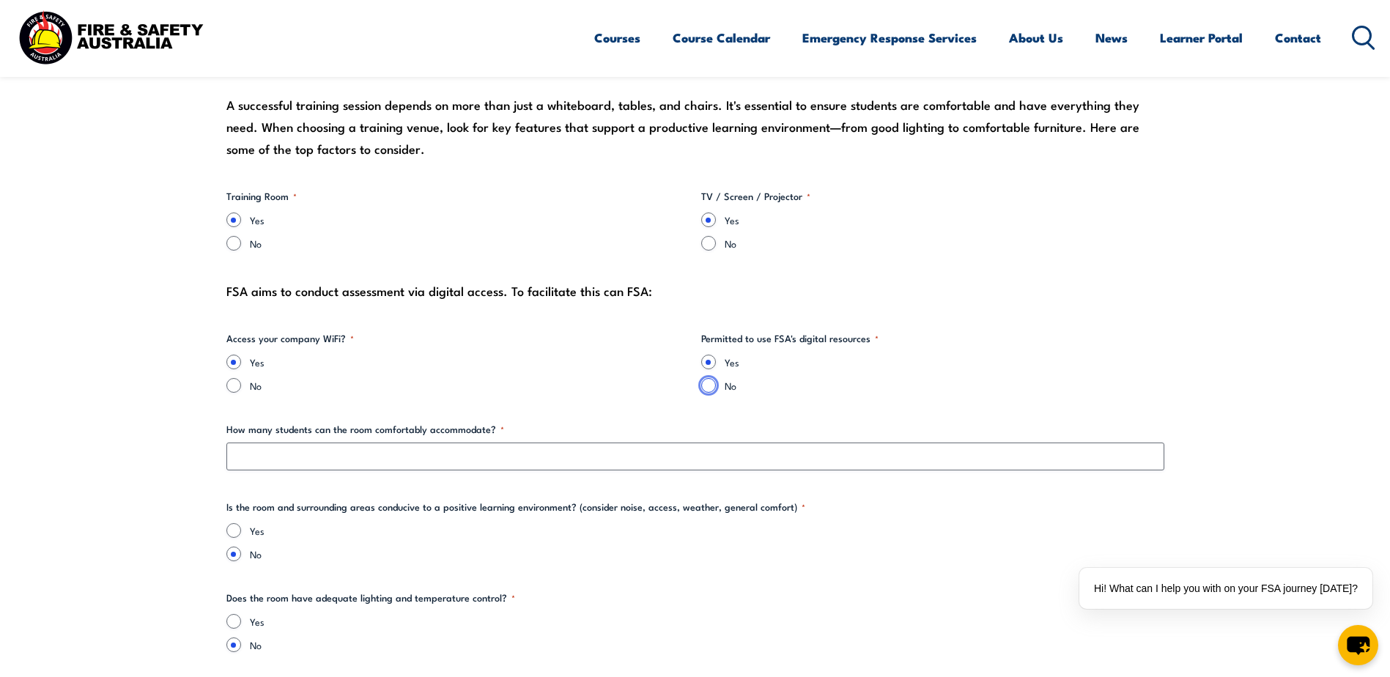
click at [712, 387] on input "No" at bounding box center [708, 385] width 15 height 15
radio input "true"
click at [763, 392] on label "No" at bounding box center [945, 385] width 440 height 15
click at [716, 392] on input "No" at bounding box center [708, 385] width 15 height 15
click at [711, 360] on input "Yes" at bounding box center [708, 362] width 15 height 15
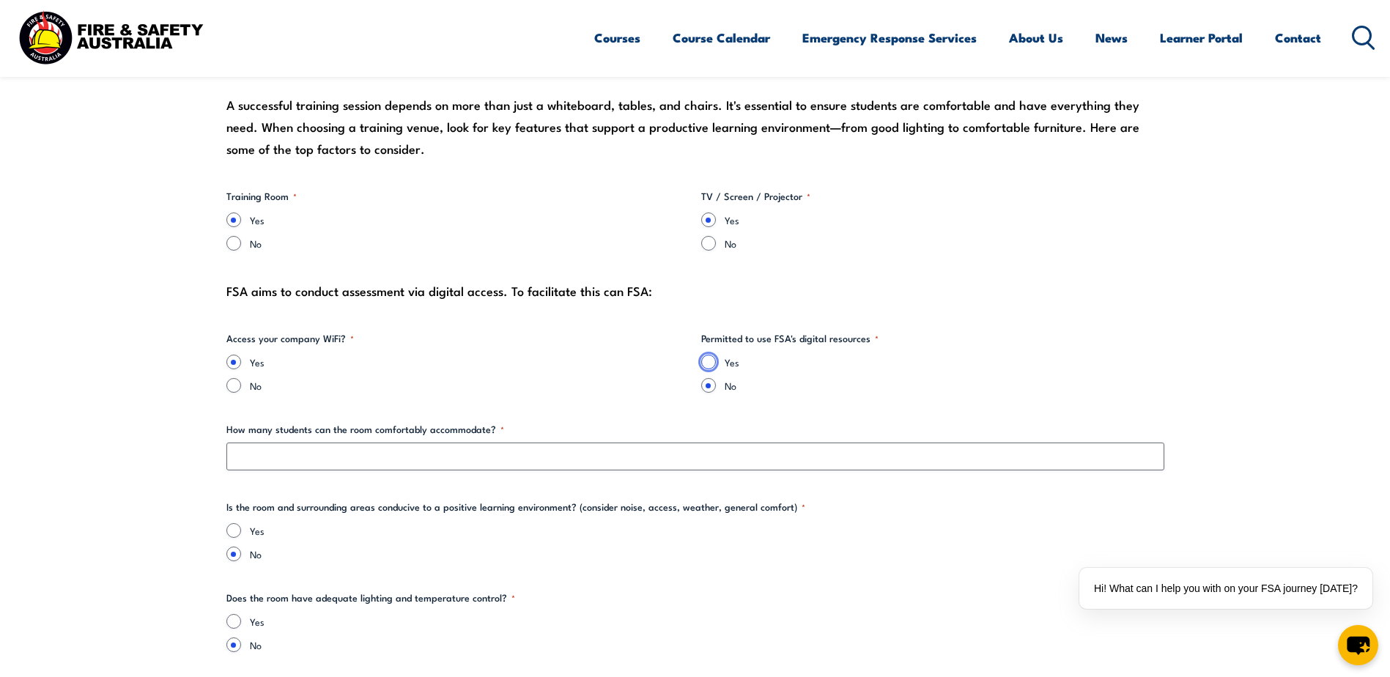
radio input "true"
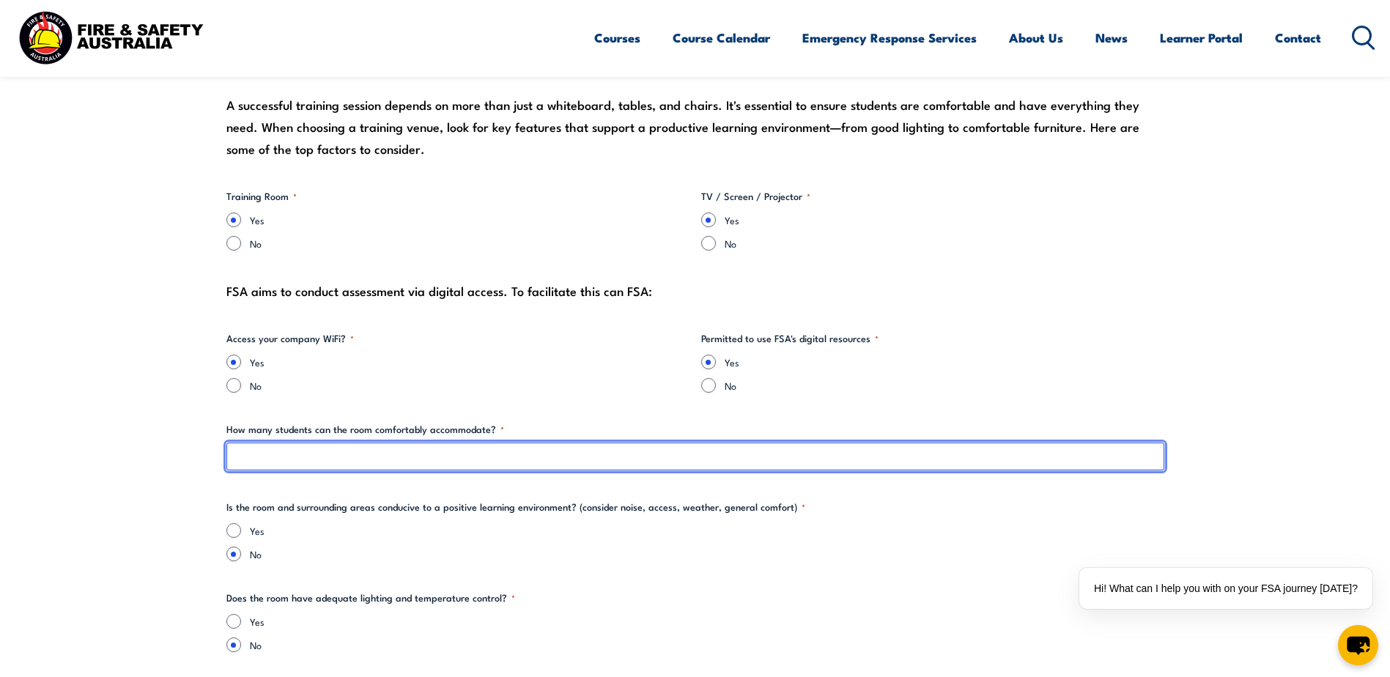
click at [431, 459] on input "How many students can the room comfortably accommodate? *" at bounding box center [695, 457] width 938 height 28
click at [360, 451] on input "How many students can the room comfortably accommodate? *" at bounding box center [695, 457] width 938 height 28
click at [302, 461] on input "How many students can the room comfortably accommodate? *" at bounding box center [695, 457] width 938 height 28
click at [324, 467] on input "How many students can the room comfortably accommodate? *" at bounding box center [695, 457] width 938 height 28
type input "multiple rooms, but will have enough chairs in selected room"
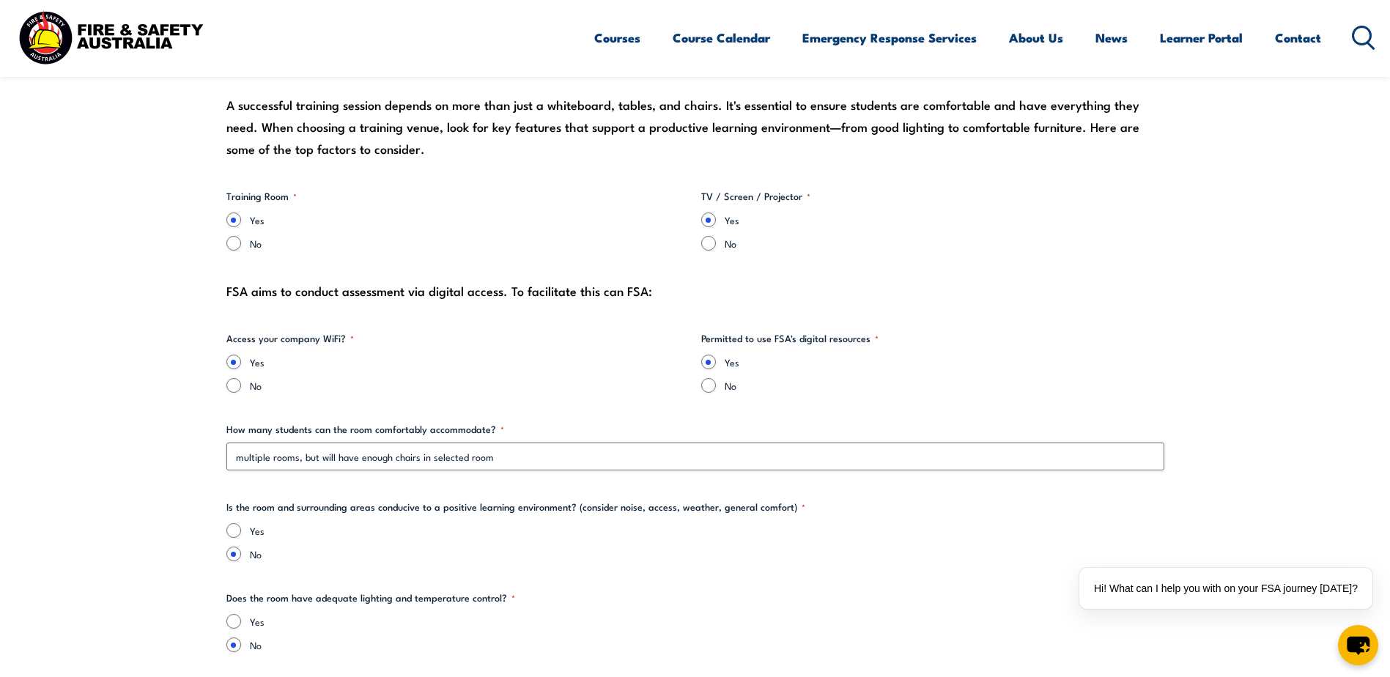
click at [385, 510] on legend "Is the room and surrounding areas conducive to a positive learning environment?…" at bounding box center [515, 507] width 579 height 15
click at [390, 509] on legend "Is the room and surrounding areas conducive to a positive learning environment?…" at bounding box center [515, 507] width 579 height 15
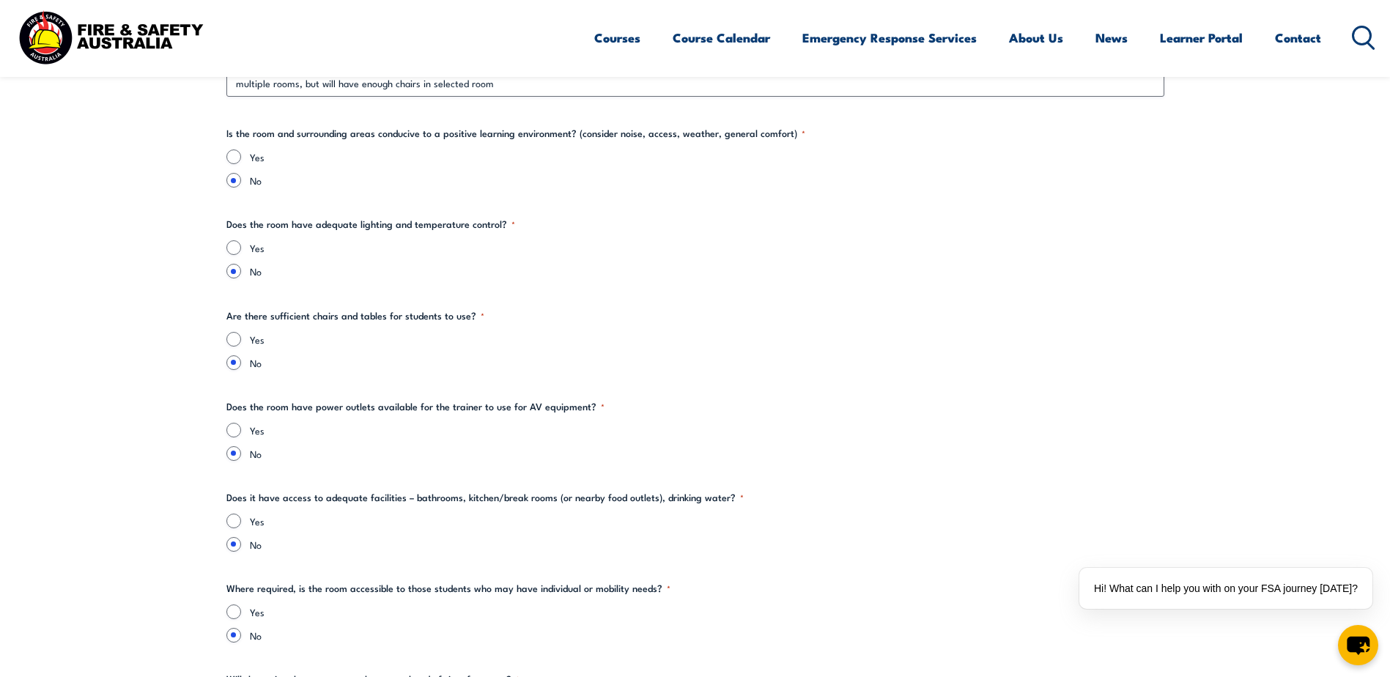
scroll to position [1755, 0]
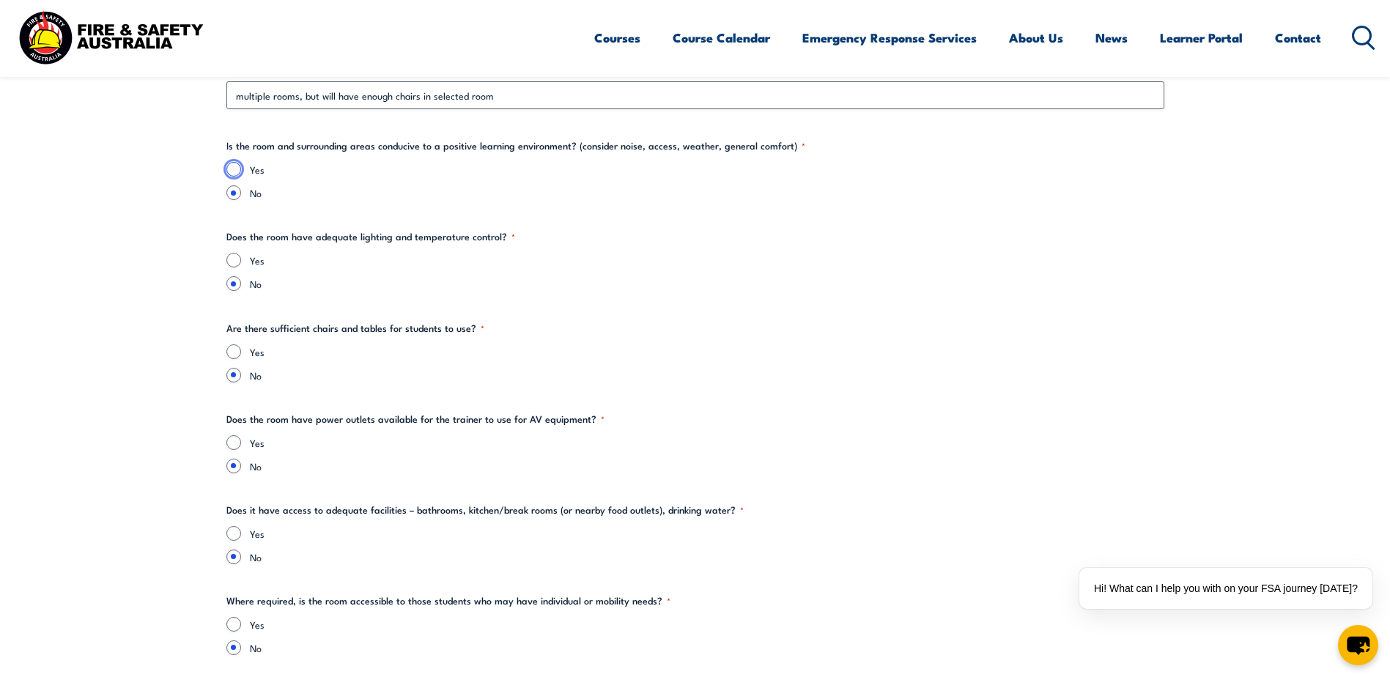
click at [234, 171] on input "Yes" at bounding box center [233, 169] width 15 height 15
radio input "true"
click at [246, 258] on div "Yes" at bounding box center [695, 260] width 938 height 15
click at [233, 259] on input "Yes" at bounding box center [233, 260] width 15 height 15
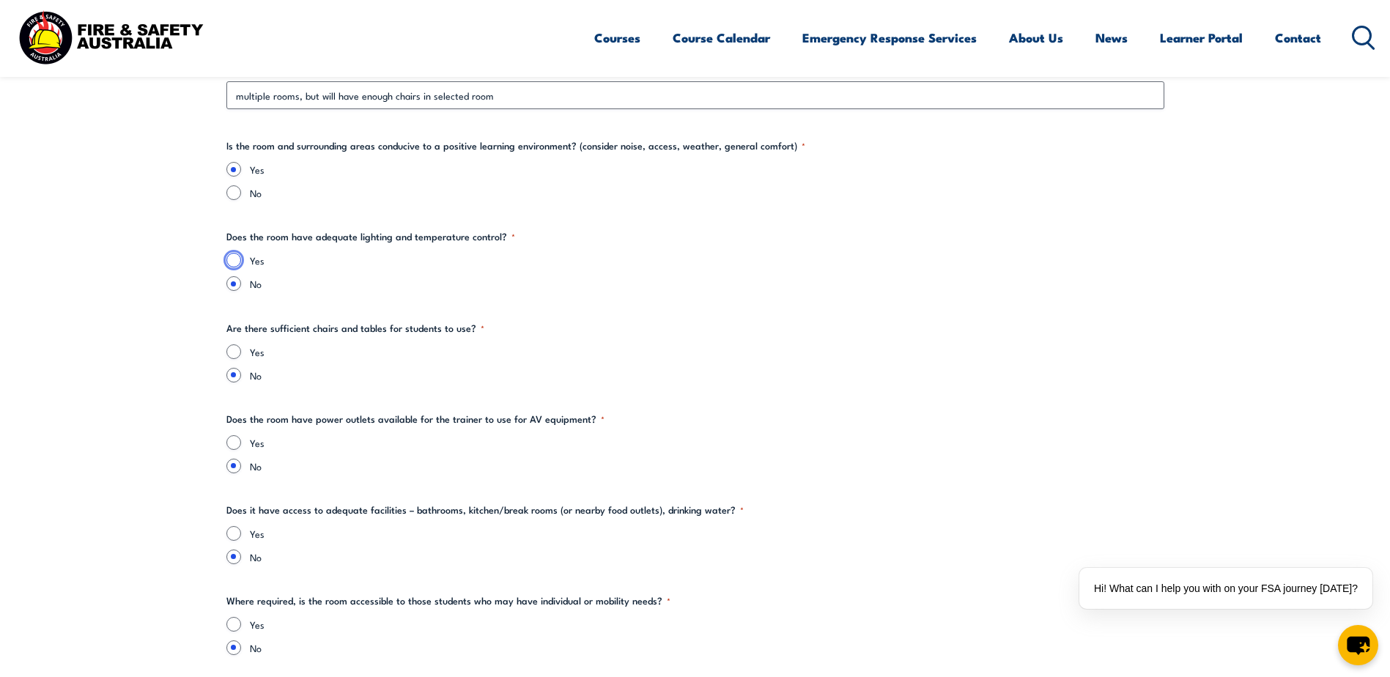
radio input "true"
click at [235, 347] on input "Yes" at bounding box center [233, 351] width 15 height 15
radio input "true"
click at [237, 445] on input "Yes" at bounding box center [233, 442] width 15 height 15
radio input "true"
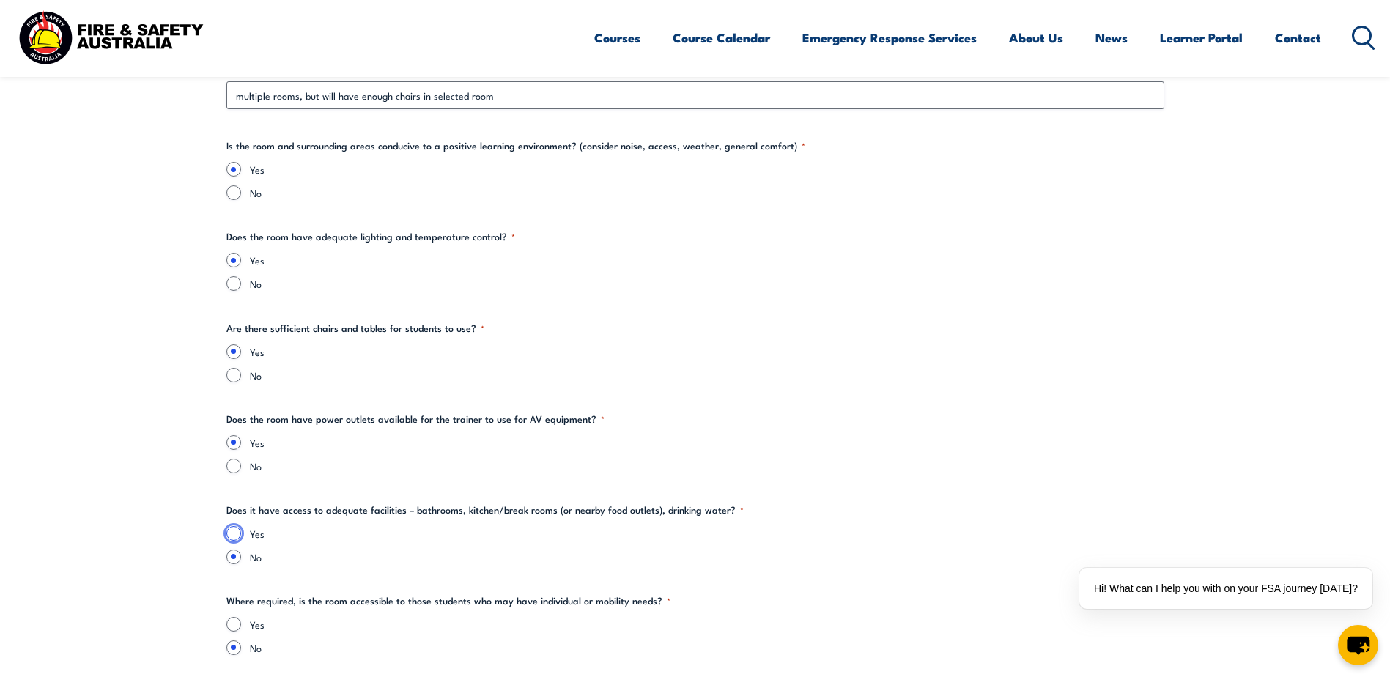
click at [239, 536] on input "Yes" at bounding box center [233, 533] width 15 height 15
radio input "true"
click at [235, 625] on input "Yes" at bounding box center [233, 624] width 15 height 15
radio input "true"
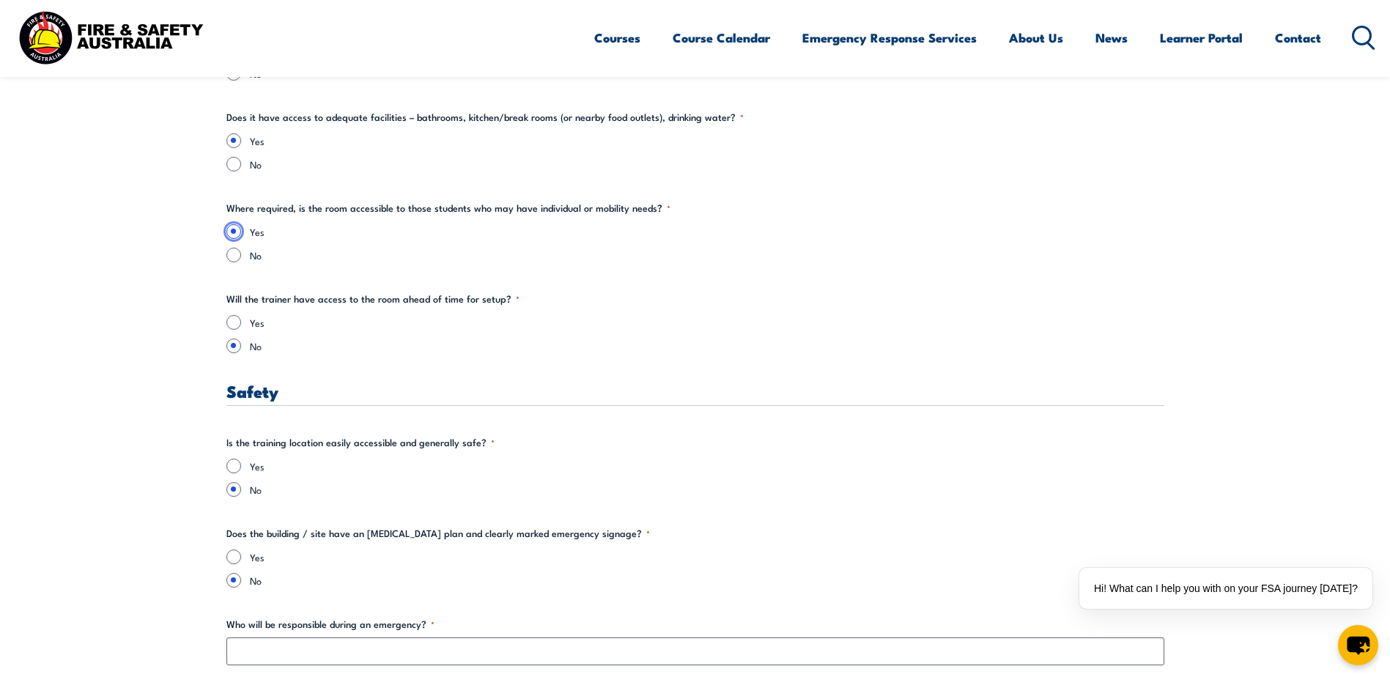
scroll to position [2186, 0]
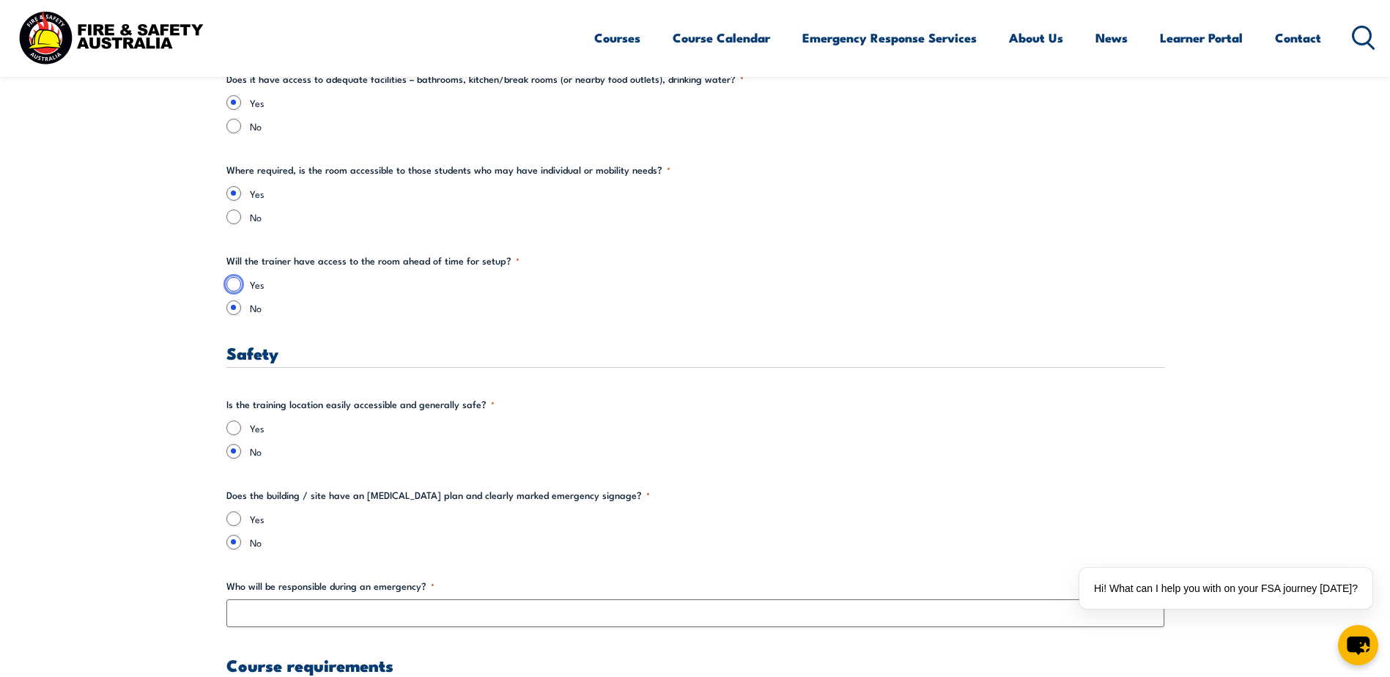
click at [234, 289] on input "Yes" at bounding box center [233, 284] width 15 height 15
radio input "true"
click at [236, 431] on input "Yes" at bounding box center [233, 428] width 15 height 15
radio input "true"
click at [238, 520] on input "Yes" at bounding box center [233, 518] width 15 height 15
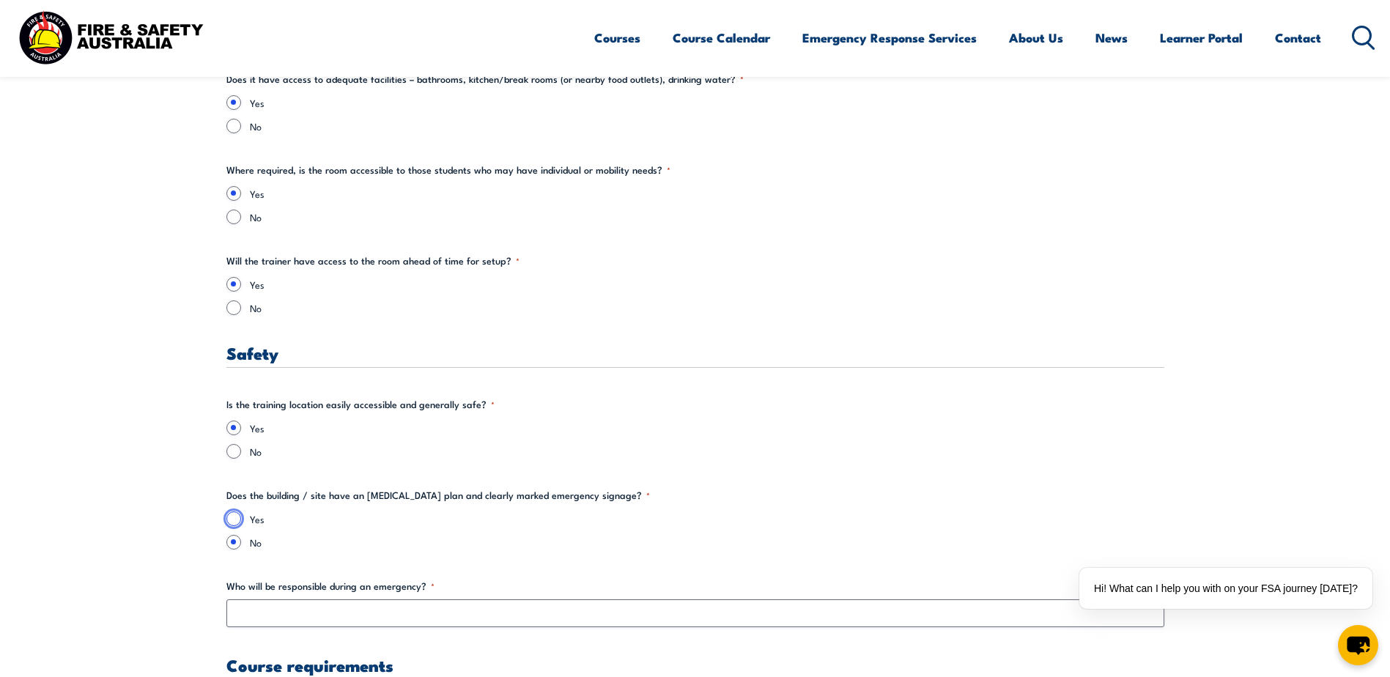
radio input "true"
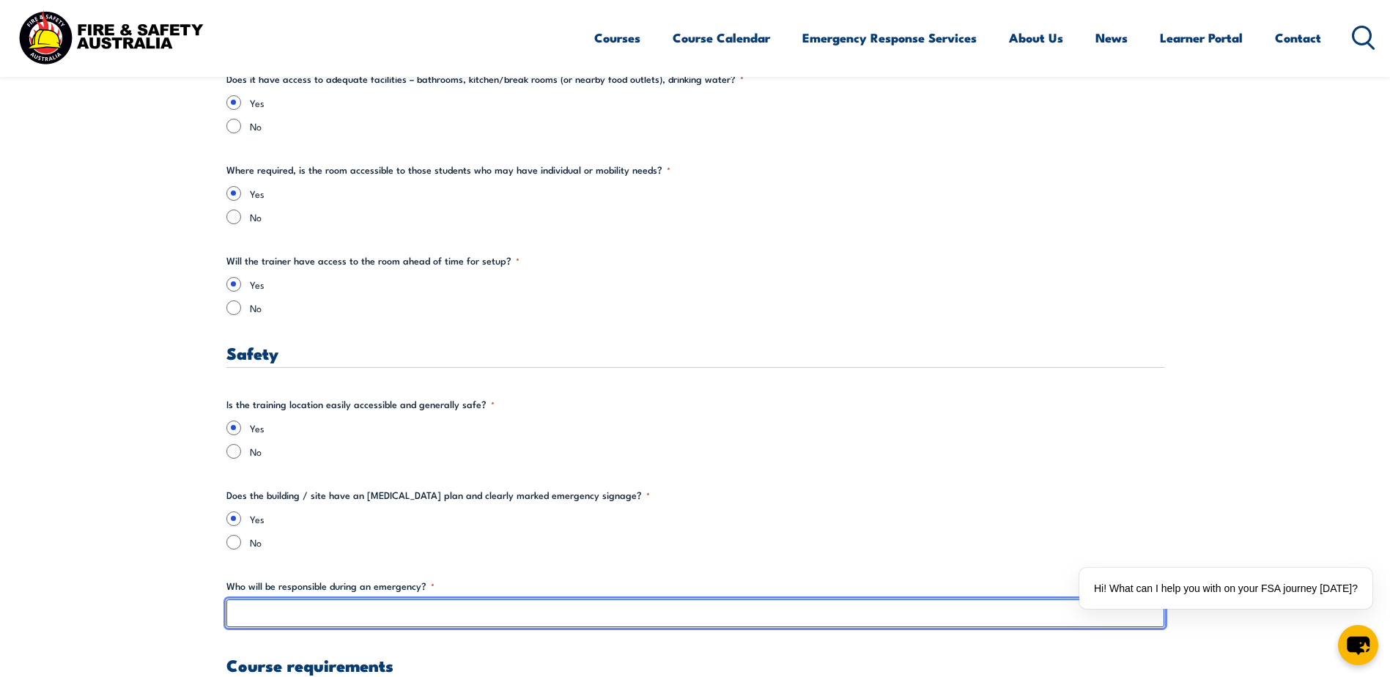
click at [335, 618] on input "Who will be responsible during an emergency? *" at bounding box center [695, 613] width 938 height 28
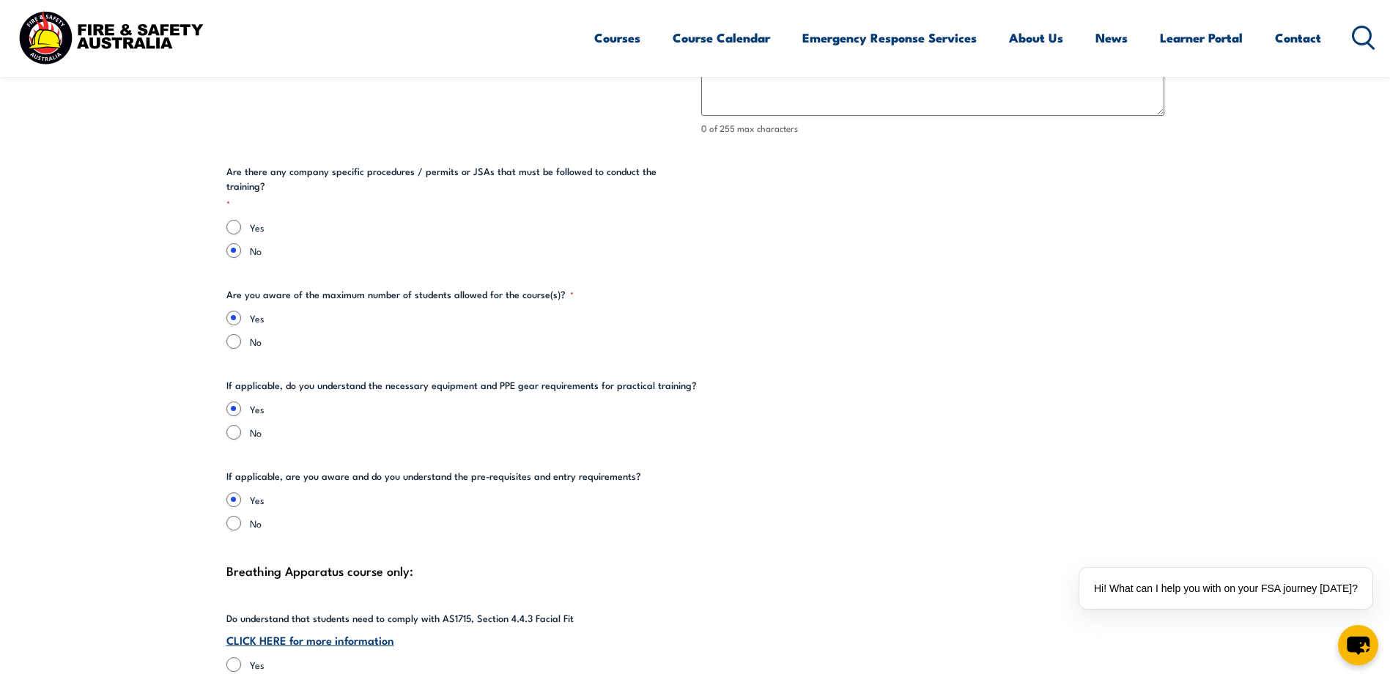
scroll to position [2901, 0]
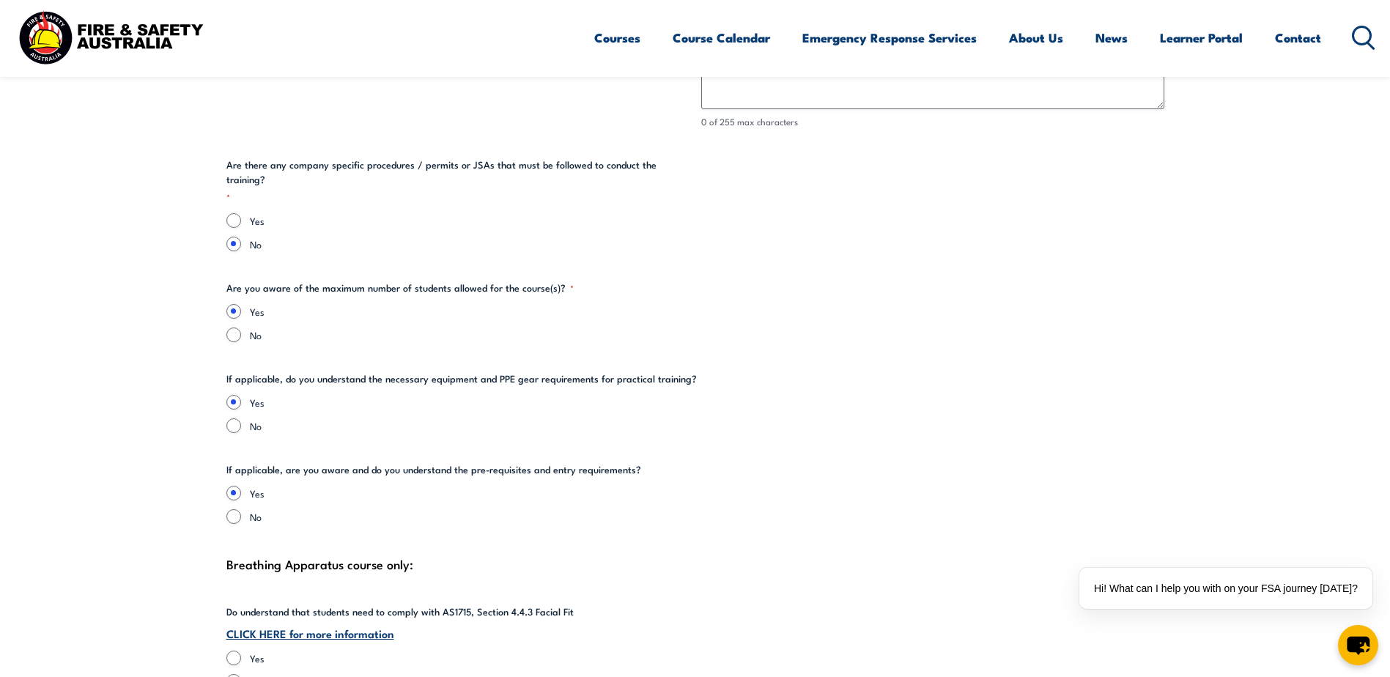
type input "[PERSON_NAME]"
drag, startPoint x: 479, startPoint y: 455, endPoint x: 558, endPoint y: 459, distance: 79.2
click at [558, 462] on legend "If applicable, are you aware and do you understand the pre-requisites and entry…" at bounding box center [433, 469] width 415 height 15
drag, startPoint x: 558, startPoint y: 459, endPoint x: 510, endPoint y: 363, distance: 106.8
click at [510, 371] on legend "If applicable, do you understand the necessary equipment and PPE gear requireme…" at bounding box center [461, 378] width 470 height 15
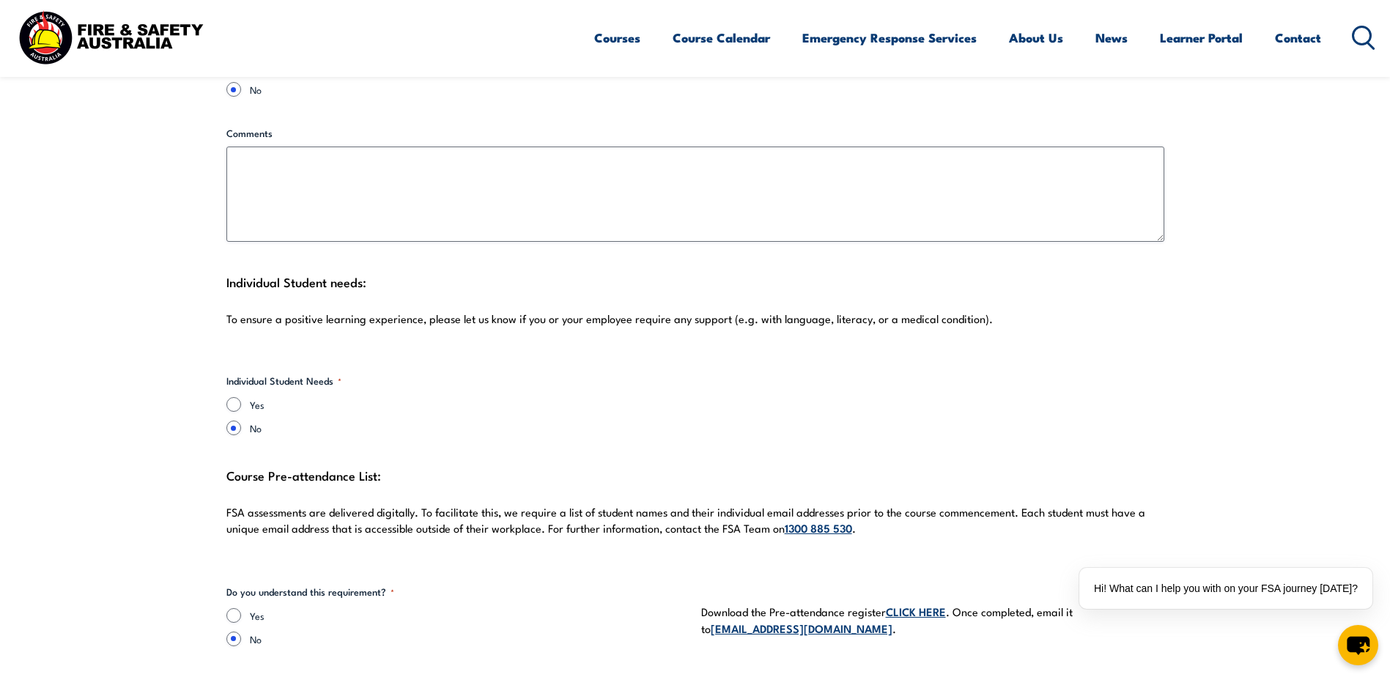
scroll to position [3642, 0]
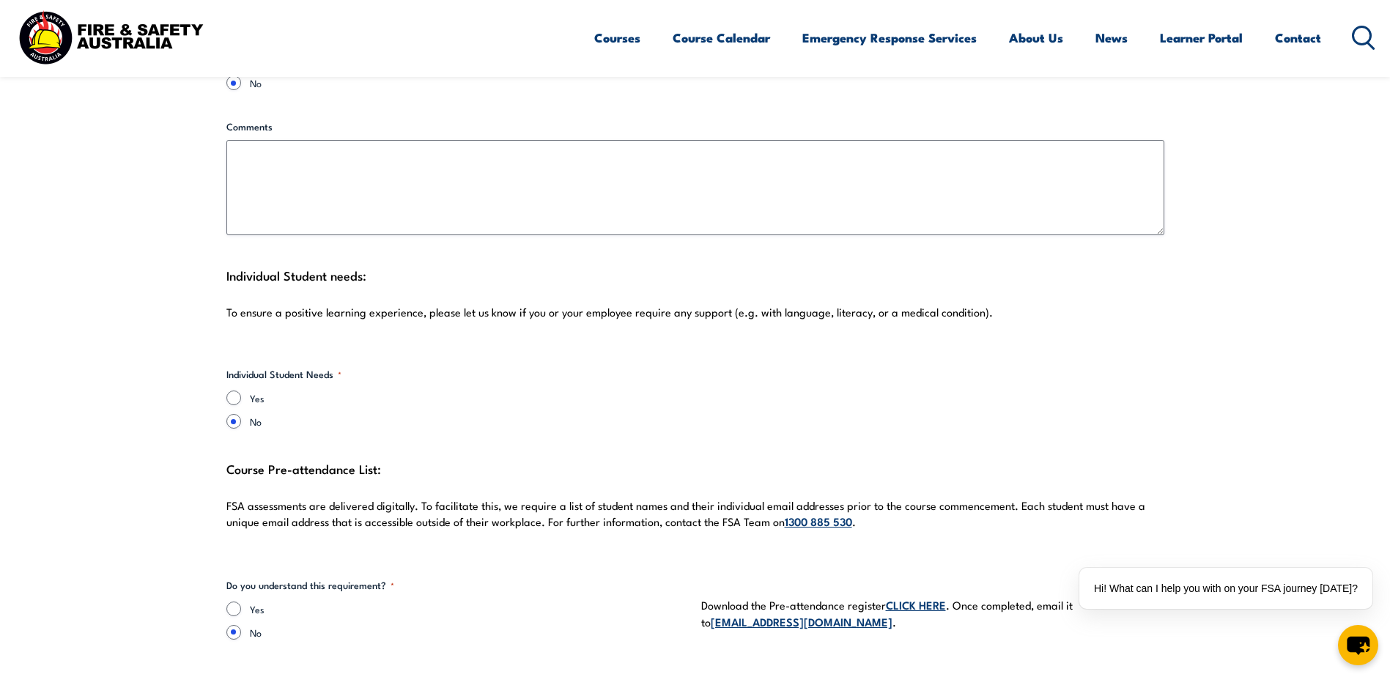
drag, startPoint x: 1388, startPoint y: 450, endPoint x: 1388, endPoint y: 477, distance: 27.1
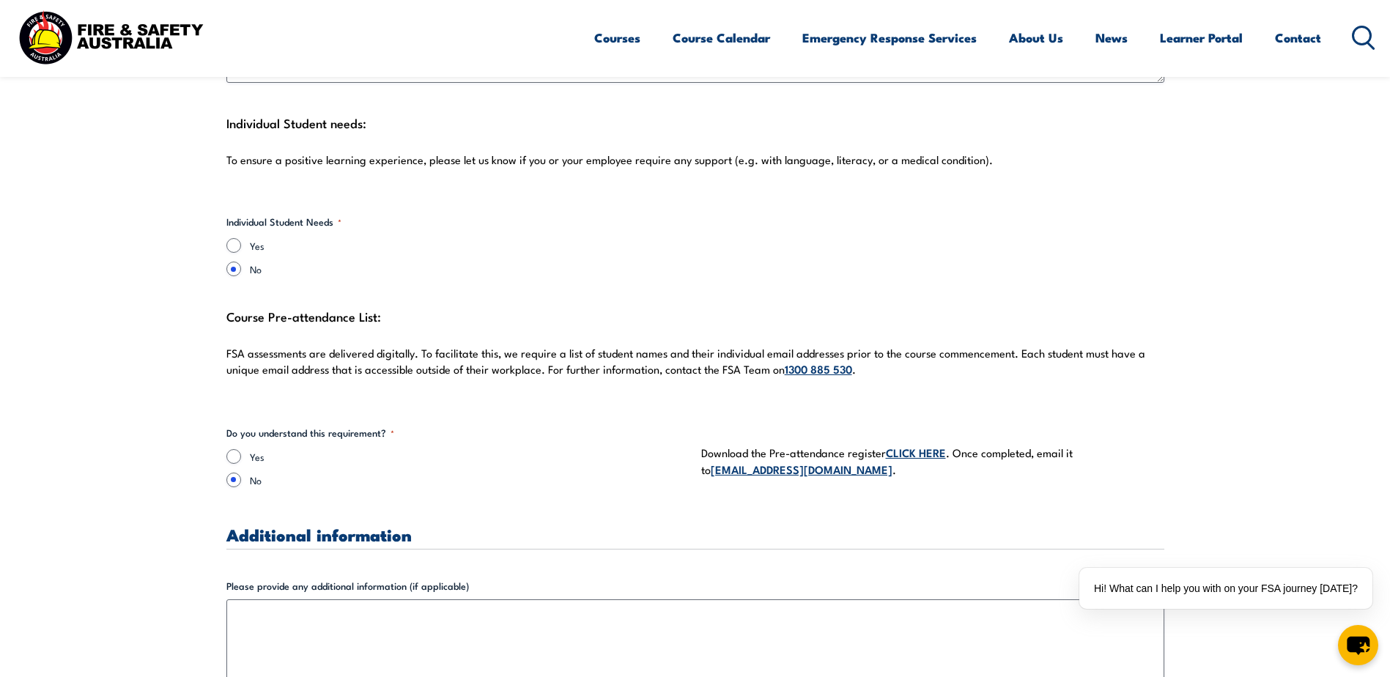
scroll to position [3826, 0]
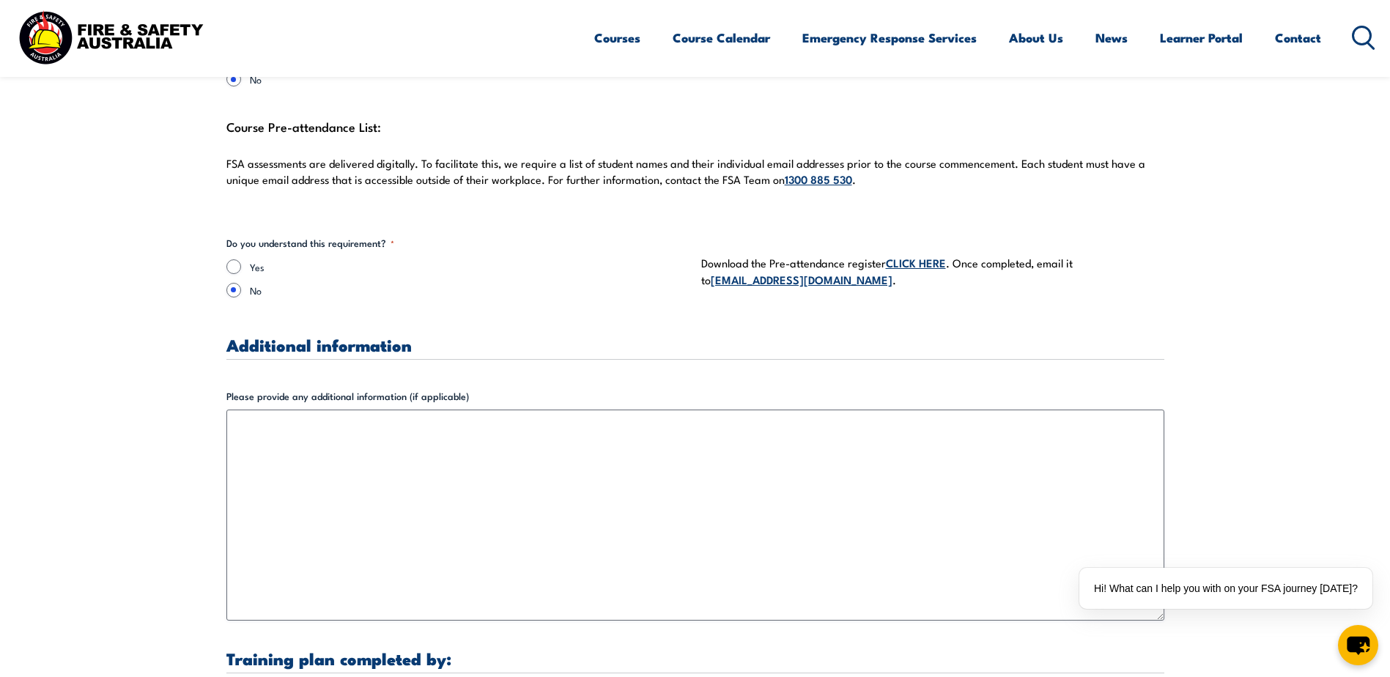
scroll to position [3997, 0]
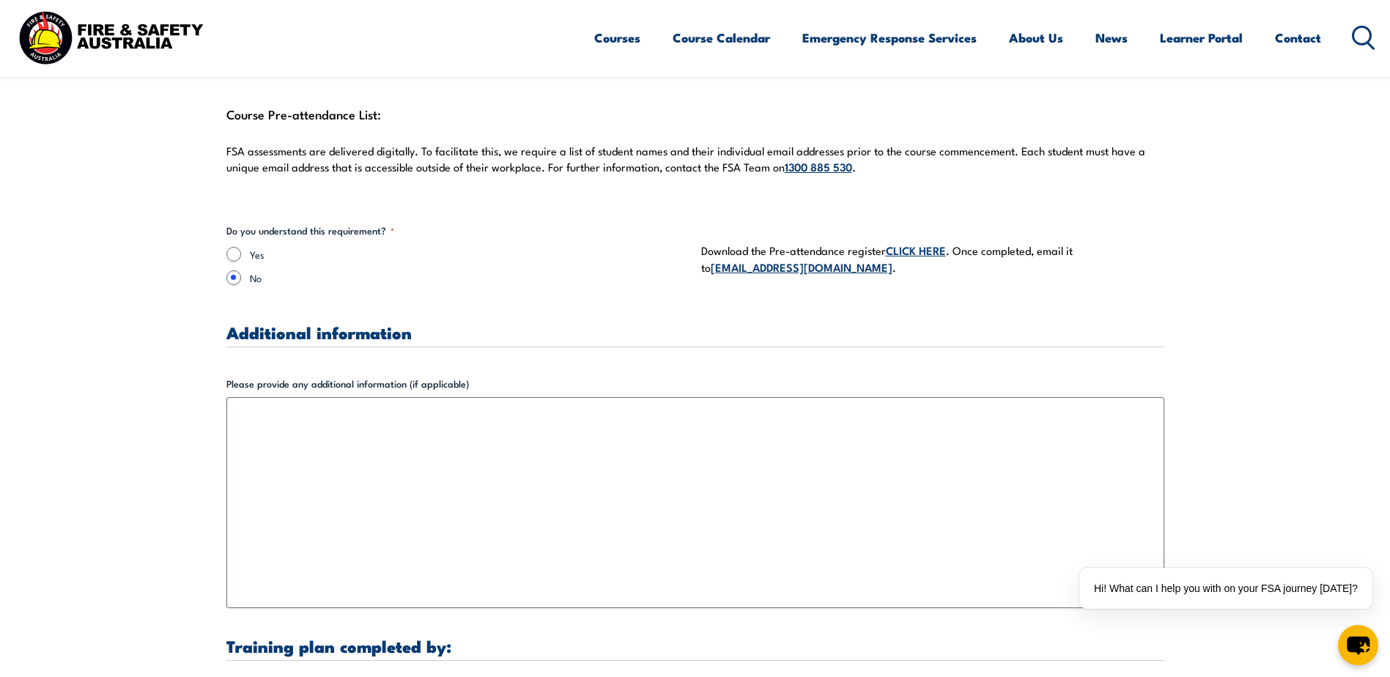
click at [924, 242] on link "CLICK HERE" at bounding box center [916, 250] width 60 height 16
drag, startPoint x: 824, startPoint y: 268, endPoint x: 696, endPoint y: 254, distance: 128.2
copy p "[EMAIL_ADDRESS][DOMAIN_NAME] ."
drag, startPoint x: 273, startPoint y: 141, endPoint x: 262, endPoint y: 141, distance: 11.0
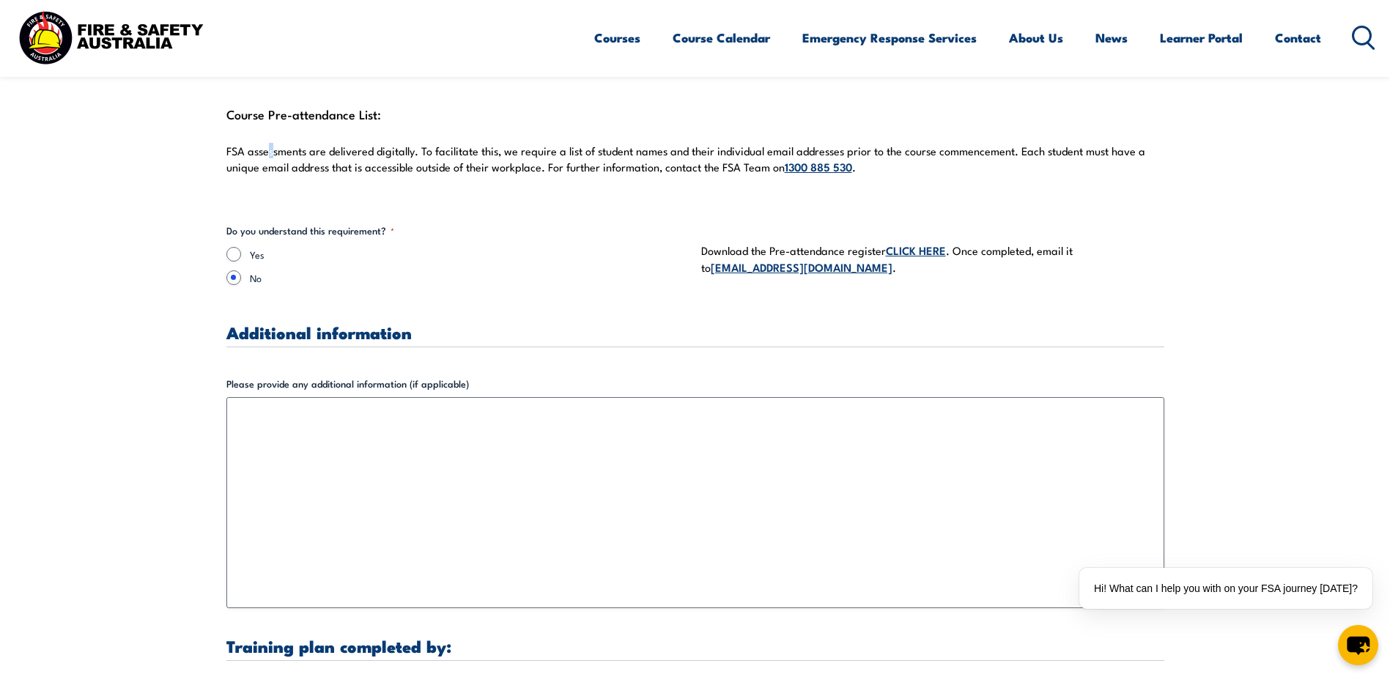
click at [262, 144] on p "FSA assessments are delivered digitally. To facilitate this, we require a list …" at bounding box center [695, 160] width 938 height 32
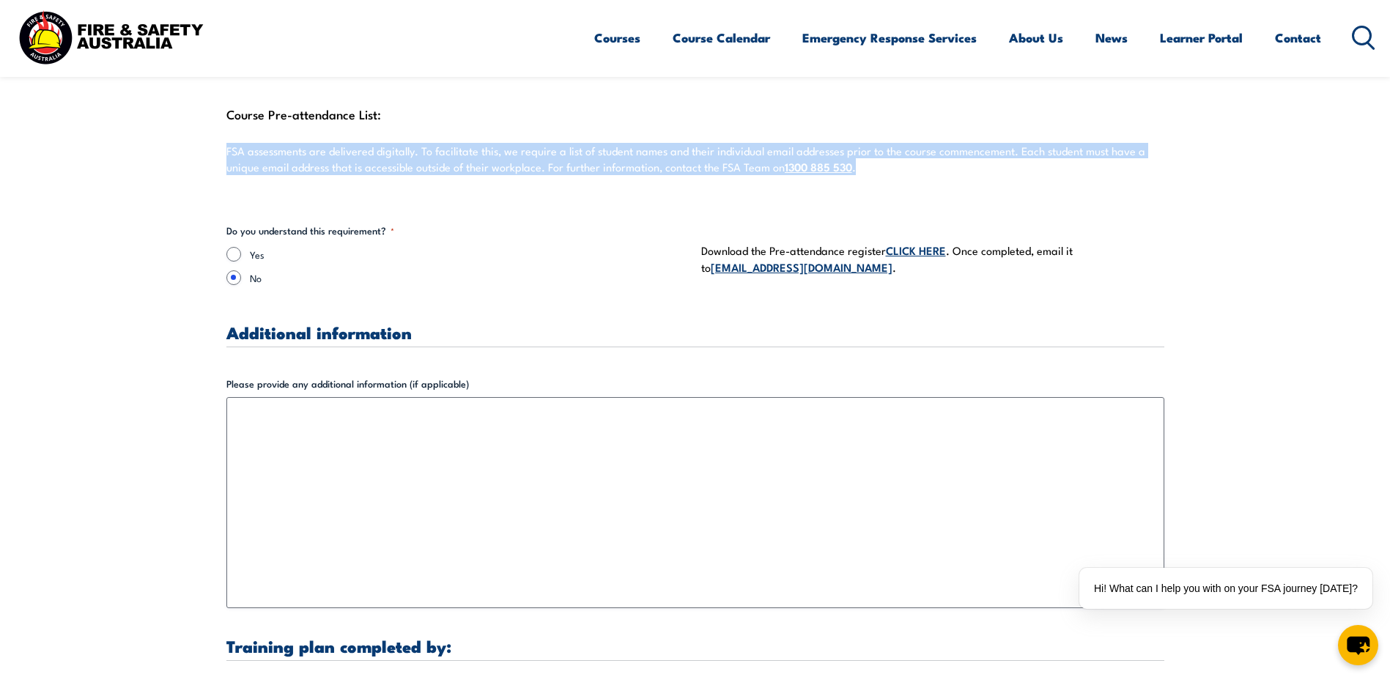
drag, startPoint x: 262, startPoint y: 141, endPoint x: 914, endPoint y: 155, distance: 652.2
click at [914, 155] on p "FSA assessments are delivered digitally. To facilitate this, we require a list …" at bounding box center [695, 160] width 938 height 32
copy p "FSA assessments are delivered digitally. To facilitate this, we require a list …"
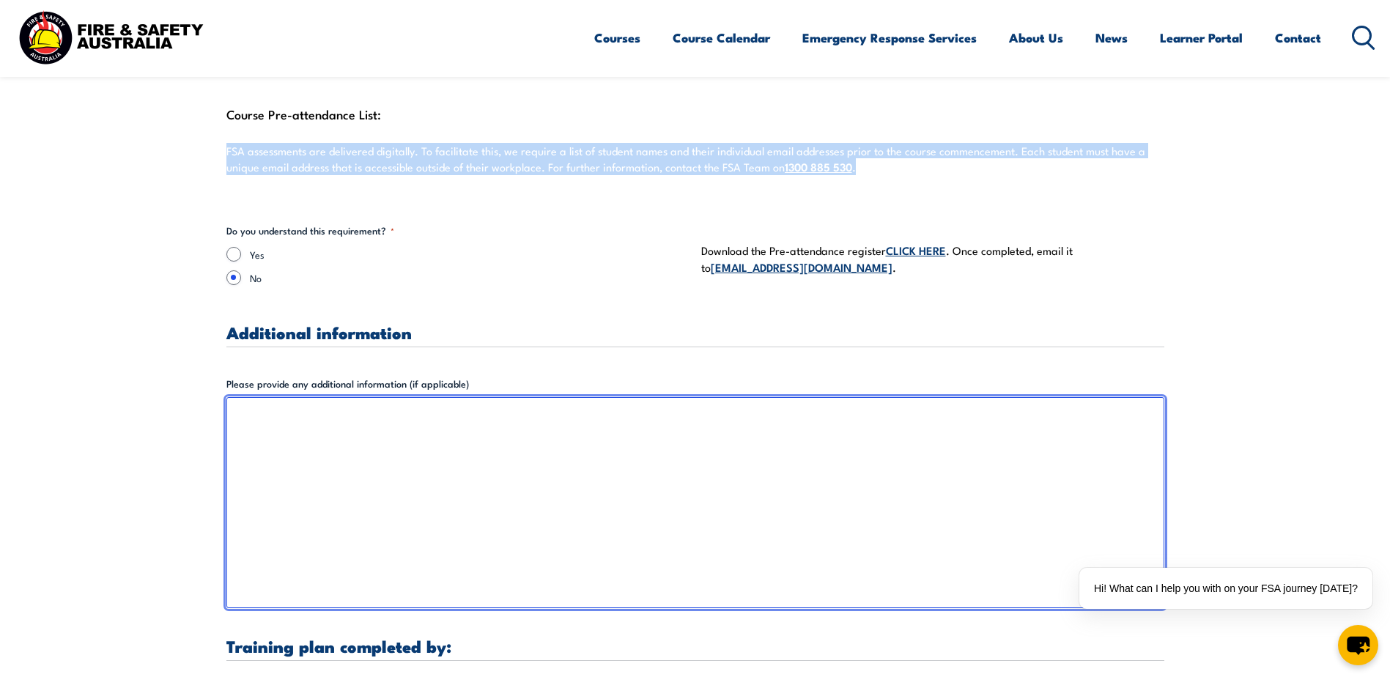
click at [357, 470] on textarea "Please provide any additional information (if applicable)" at bounding box center [695, 502] width 938 height 211
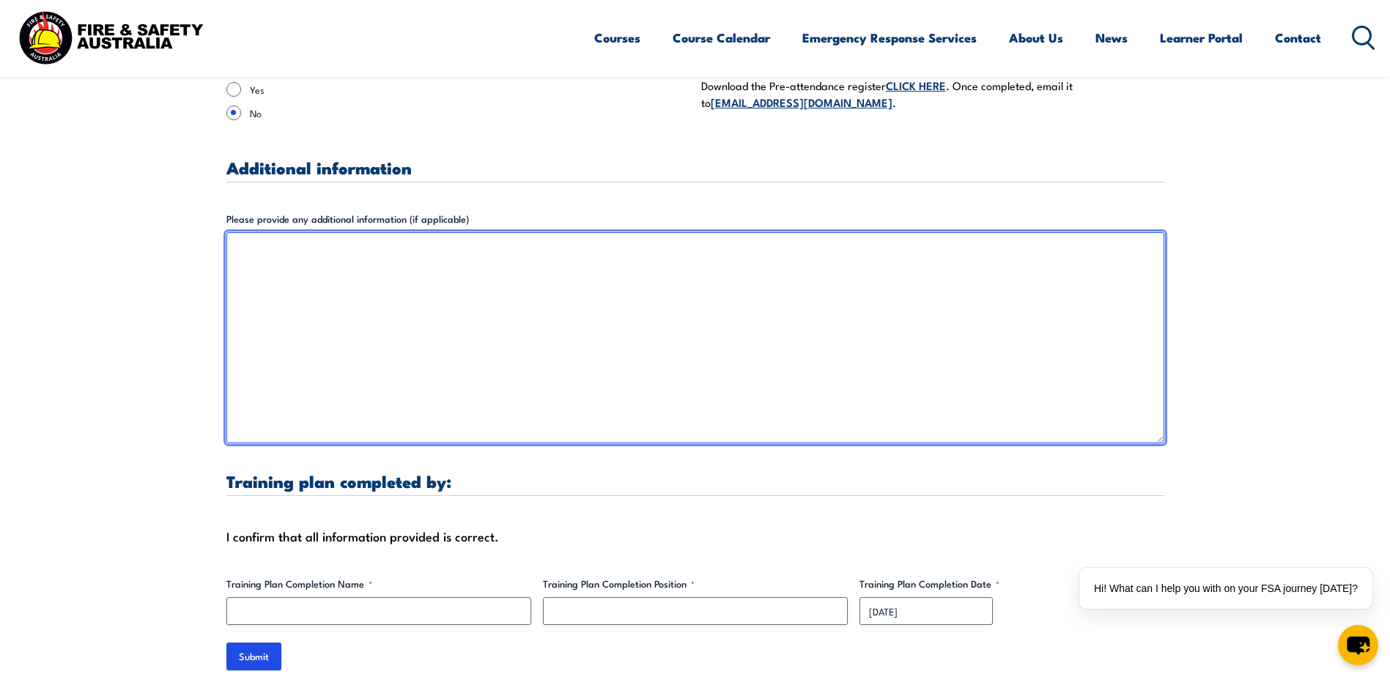
scroll to position [4276, 0]
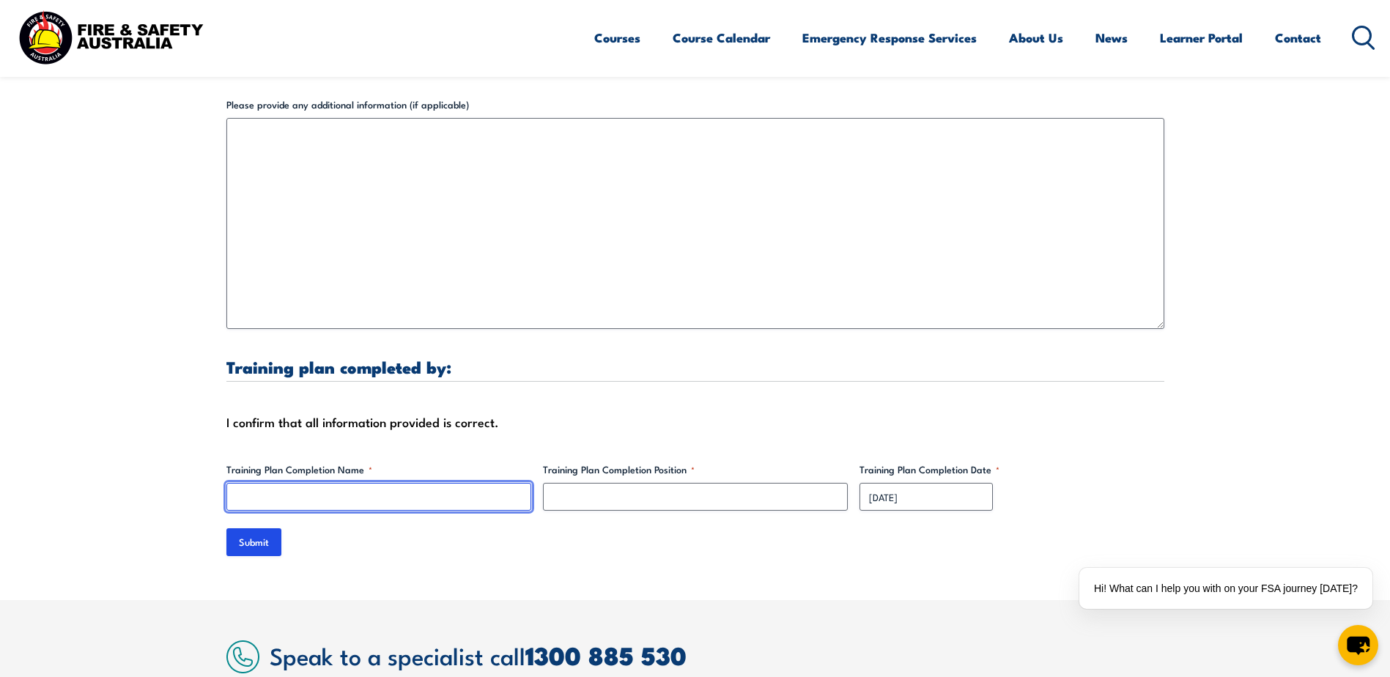
click at [418, 483] on input "Training Plan Completion Name *" at bounding box center [378, 497] width 305 height 28
type input "[PERSON_NAME]"
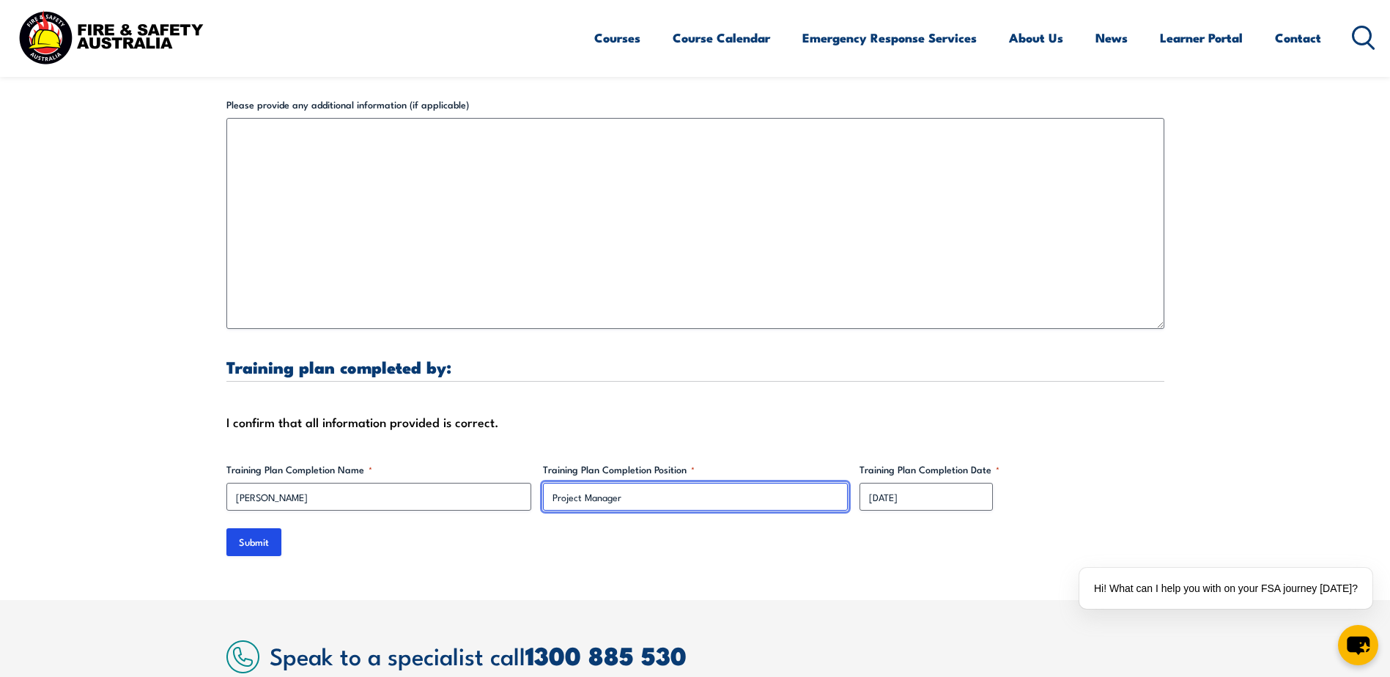
type input "Project Manager"
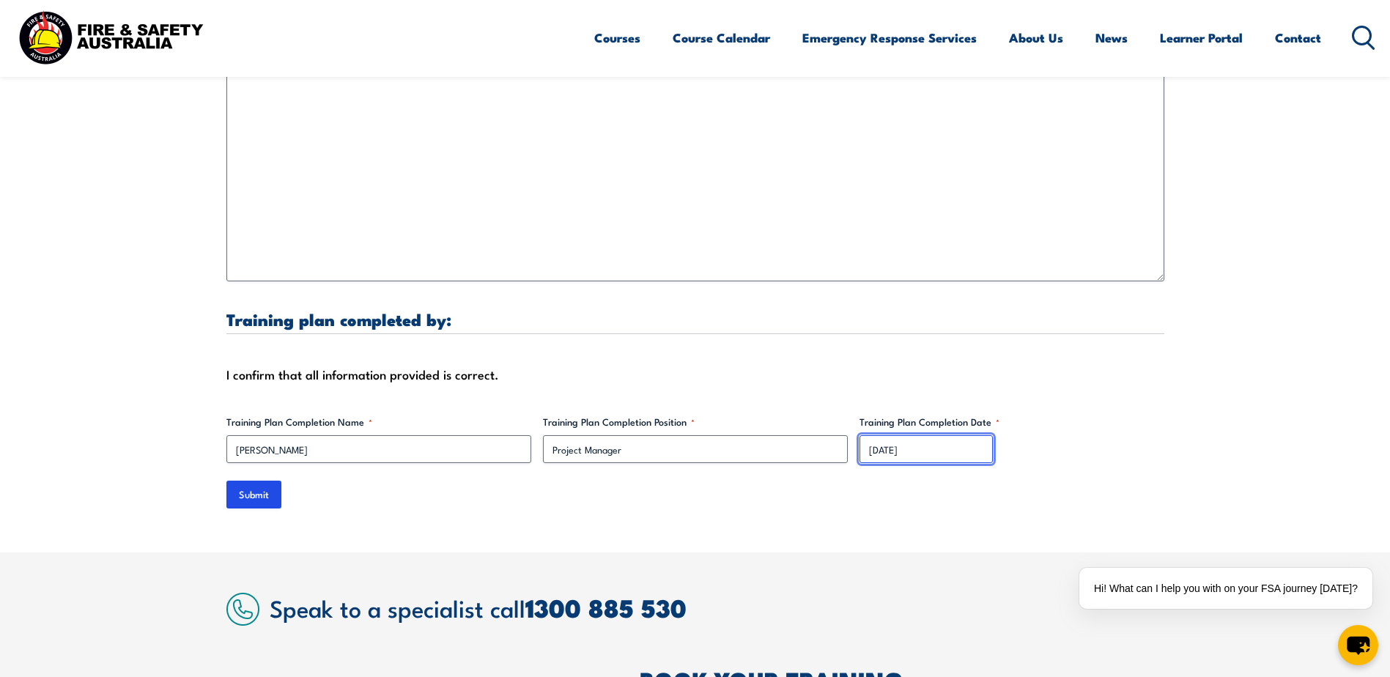
scroll to position [4349, 0]
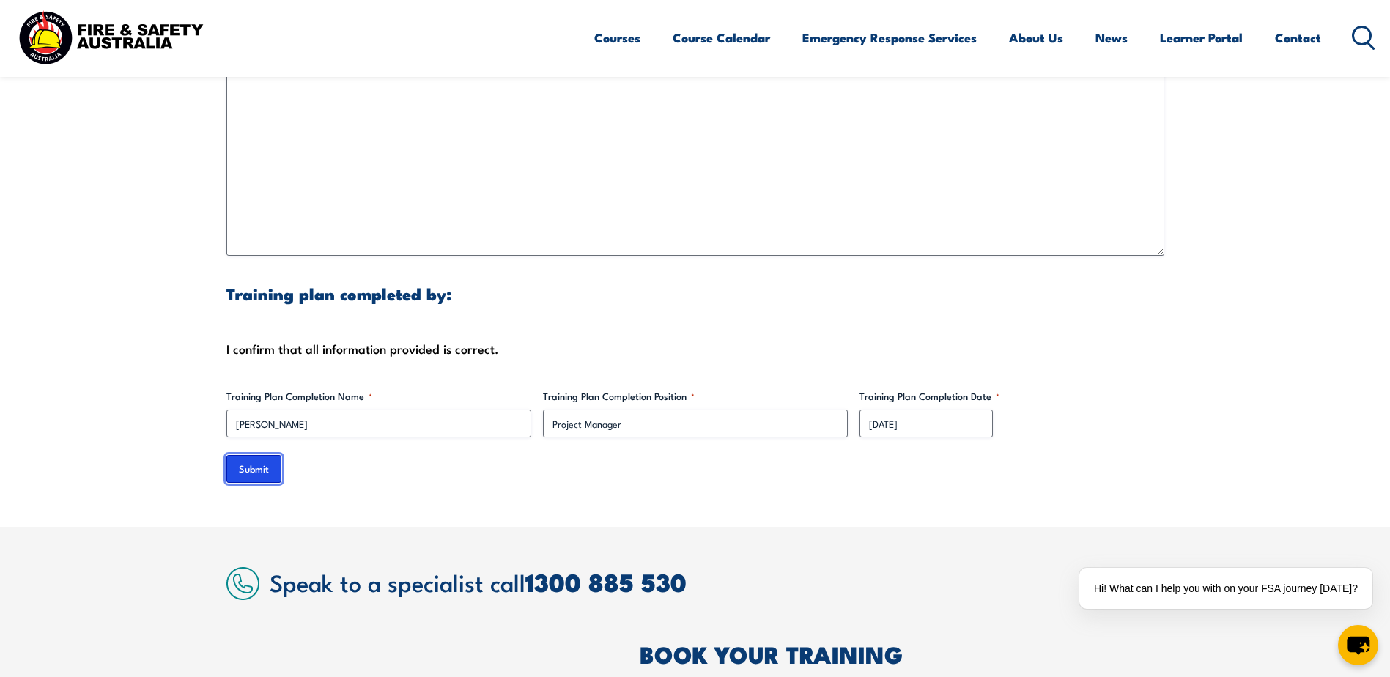
click at [262, 462] on input "Submit" at bounding box center [253, 469] width 55 height 28
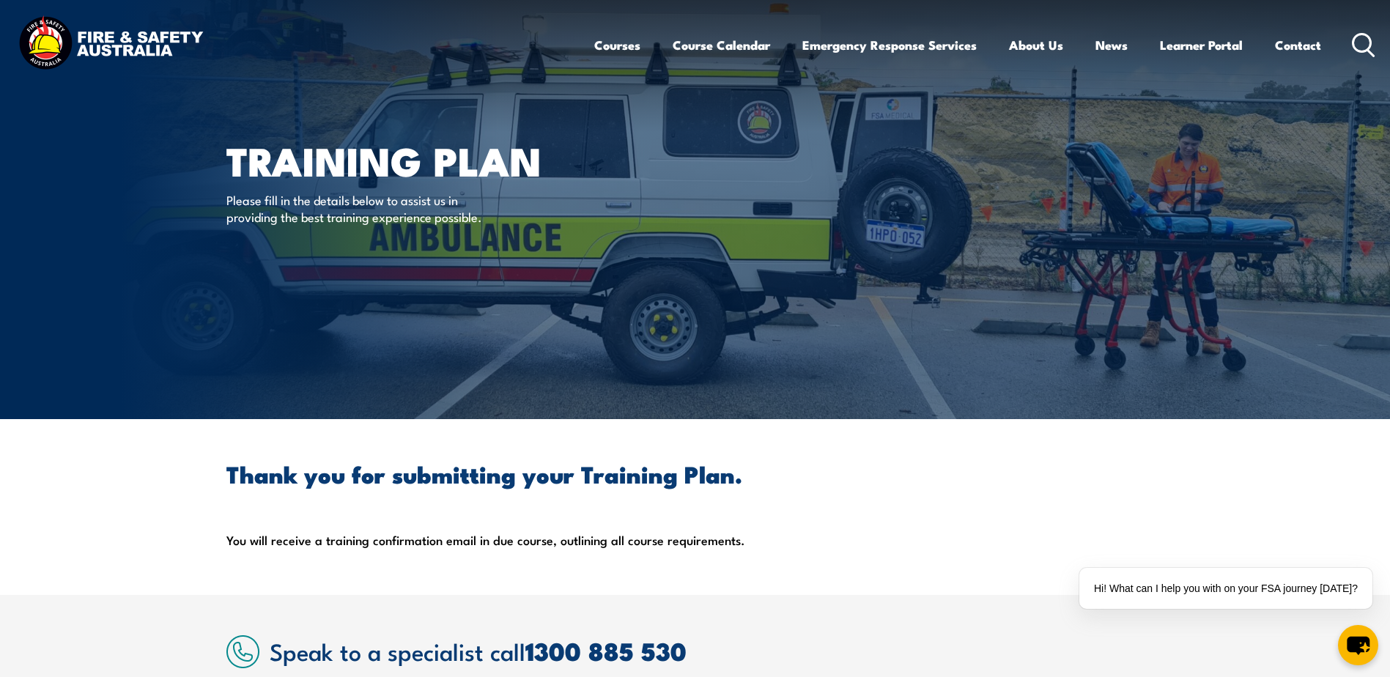
scroll to position [0, 0]
